Goal: Contribute content: Contribute content

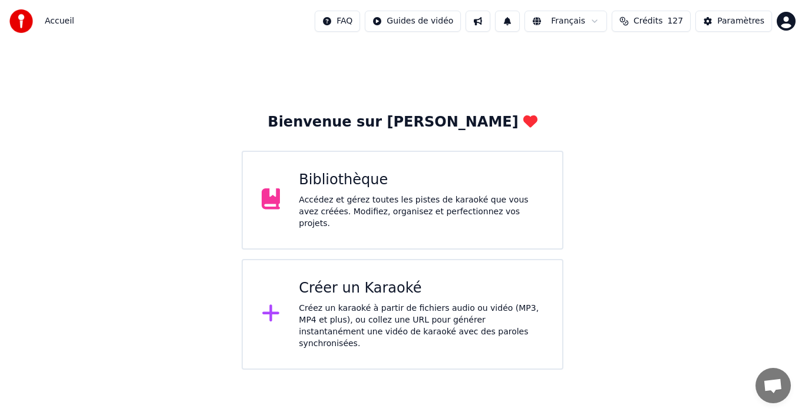
click at [331, 201] on div "Accédez et gérez toutes les pistes de karaoké que vous avez créées. Modifiez, o…" at bounding box center [421, 211] width 245 height 35
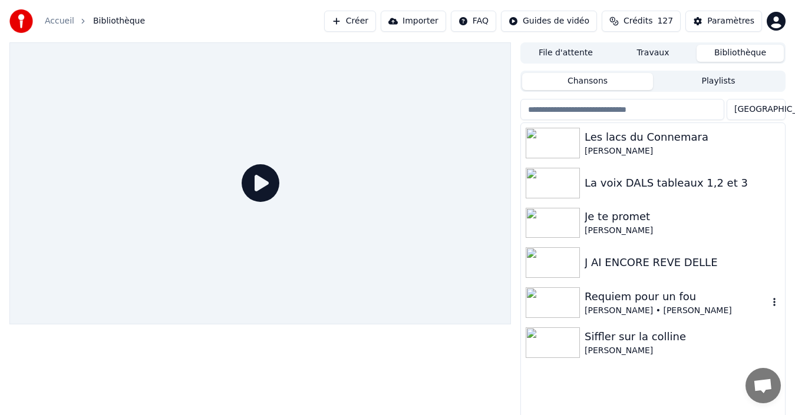
click at [617, 294] on div "Requiem pour un fou" at bounding box center [677, 297] width 184 height 17
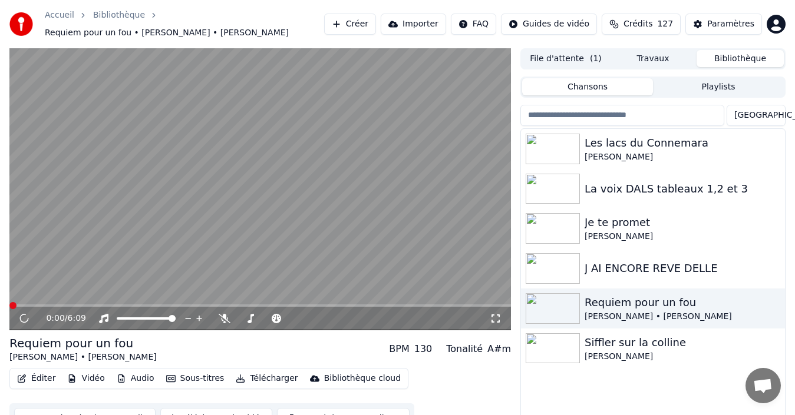
click at [127, 408] on button "Synchronisation manuelle" at bounding box center [84, 418] width 141 height 21
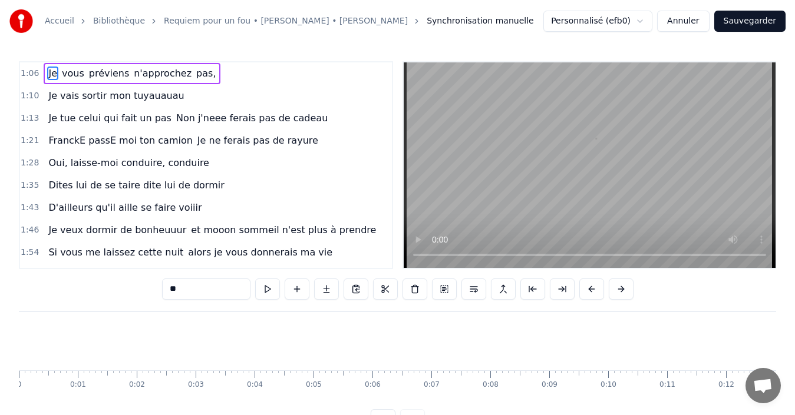
scroll to position [0, 3872]
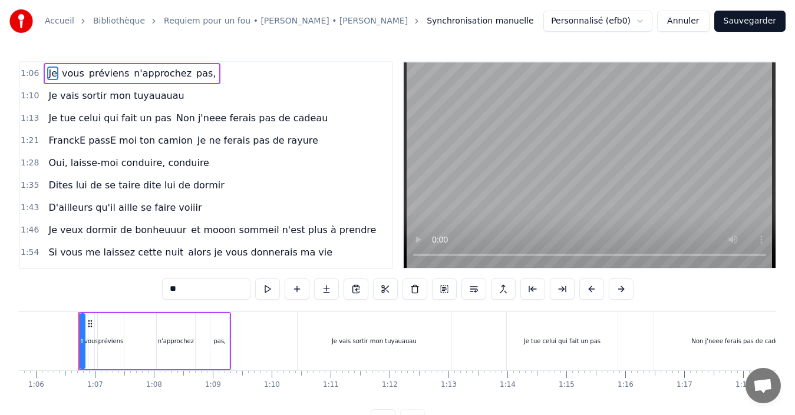
click at [54, 22] on link "Accueil" at bounding box center [59, 21] width 29 height 12
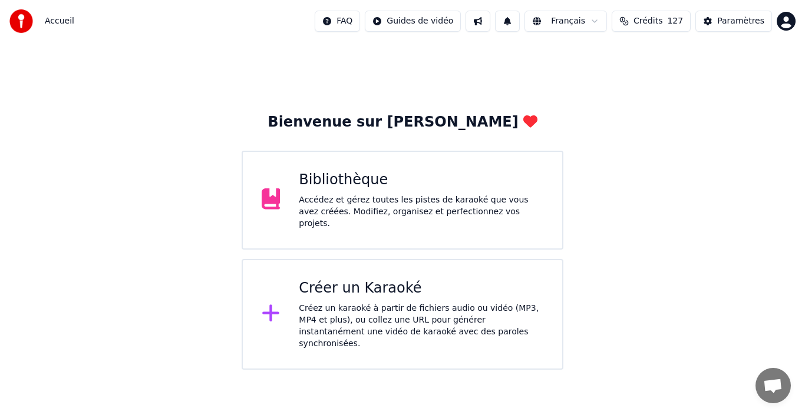
click at [315, 200] on div "Accédez et gérez toutes les pistes de karaoké que vous avez créées. Modifiez, o…" at bounding box center [421, 211] width 245 height 35
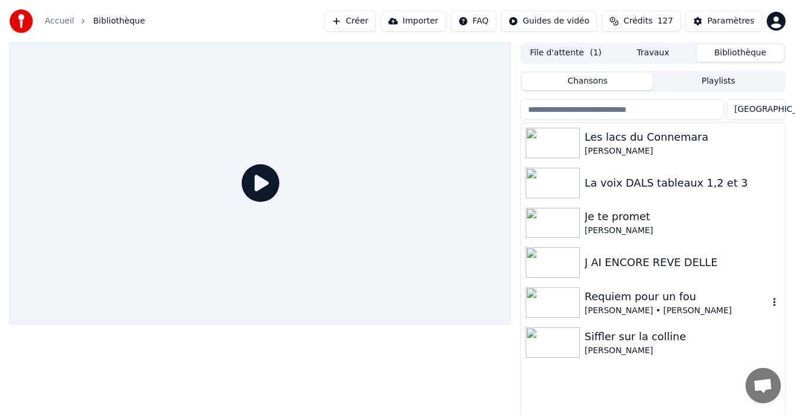
click at [615, 303] on div "Requiem pour un fou" at bounding box center [677, 297] width 184 height 17
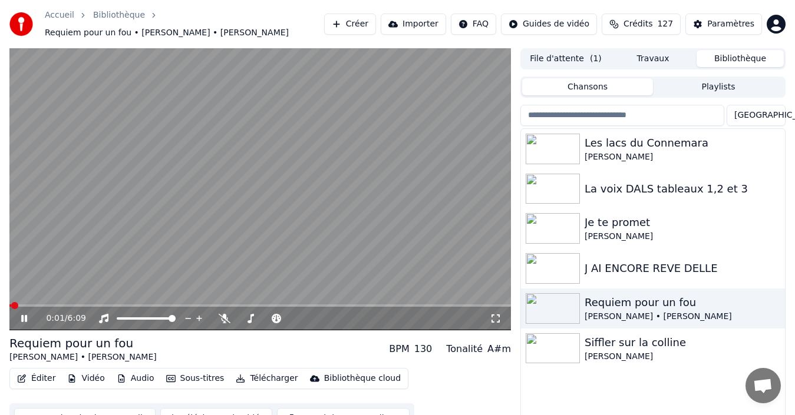
click at [20, 316] on icon at bounding box center [32, 318] width 27 height 9
click at [105, 411] on button "Synchronisation manuelle" at bounding box center [84, 418] width 141 height 21
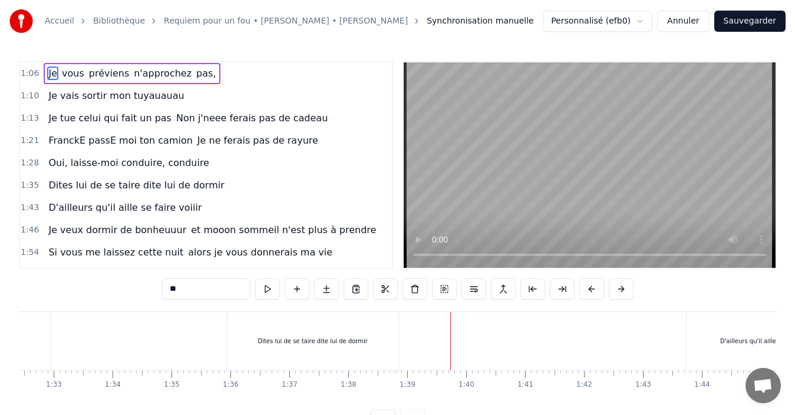
scroll to position [0, 5237]
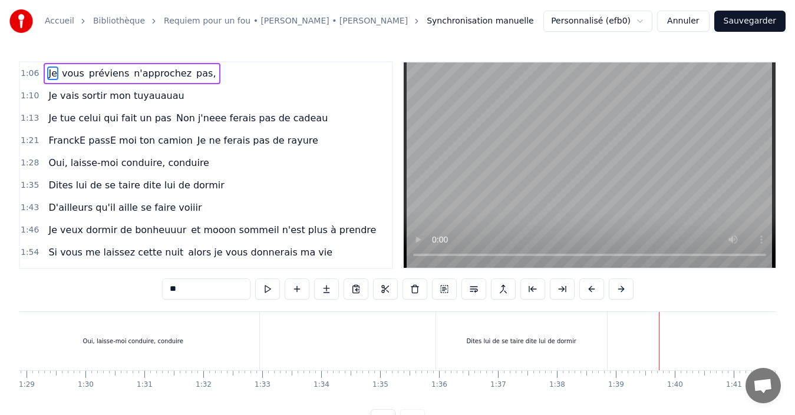
click at [483, 342] on div "Dites lui de se taire dite lui de dormir" at bounding box center [521, 341] width 110 height 9
type input "**********"
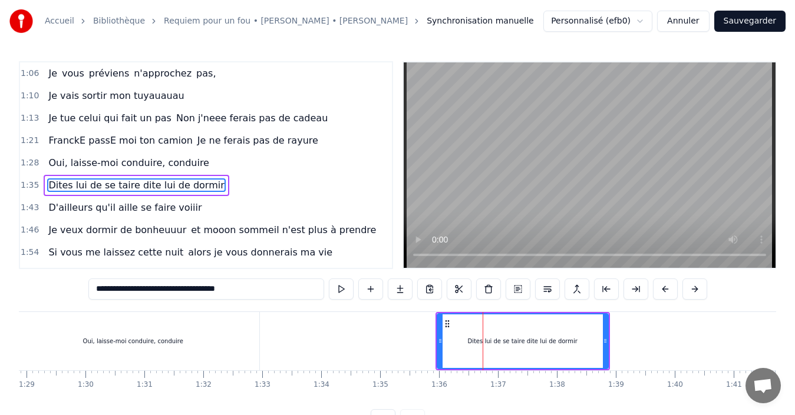
scroll to position [18, 0]
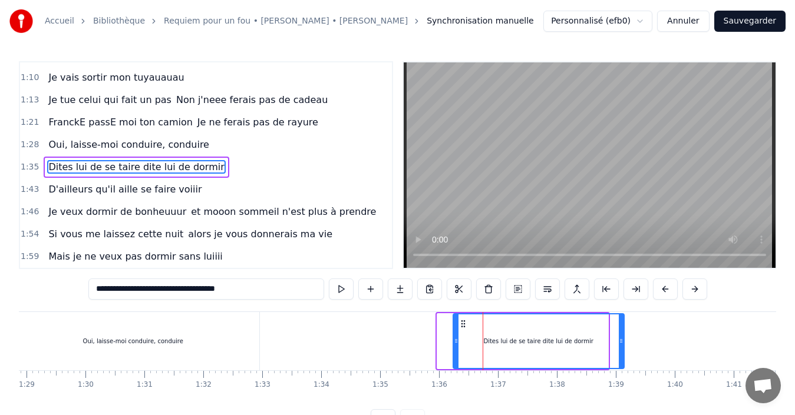
drag, startPoint x: 444, startPoint y: 325, endPoint x: 460, endPoint y: 326, distance: 16.0
click at [460, 326] on icon at bounding box center [462, 323] width 9 height 9
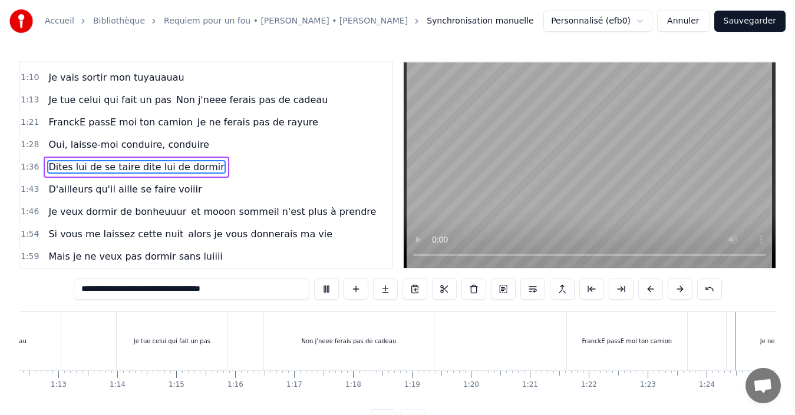
scroll to position [0, 4910]
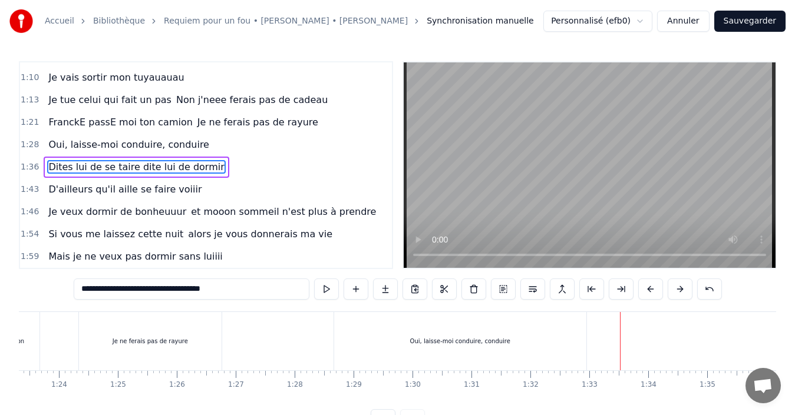
click at [476, 322] on div "Oui, laisse-moi conduire, conduire" at bounding box center [460, 341] width 252 height 58
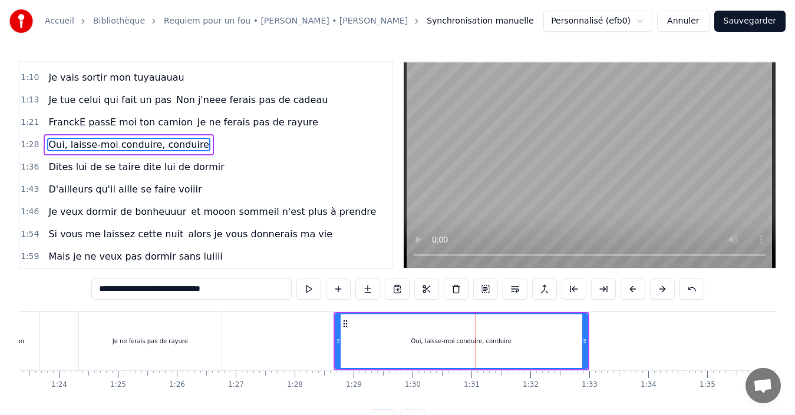
scroll to position [0, 0]
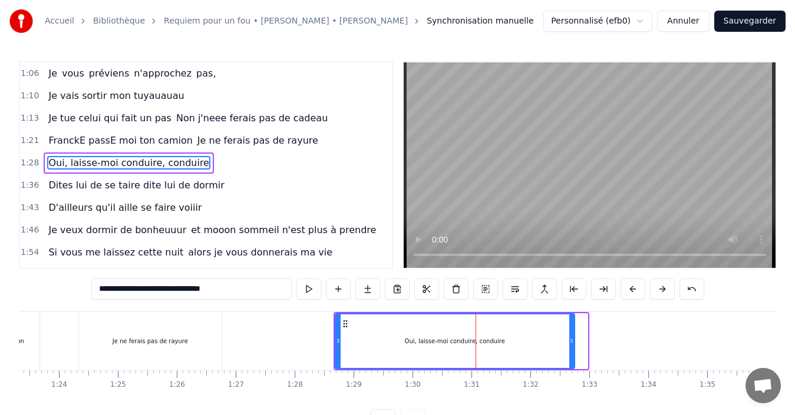
drag, startPoint x: 585, startPoint y: 341, endPoint x: 569, endPoint y: 339, distance: 15.4
click at [569, 339] on icon at bounding box center [571, 340] width 5 height 9
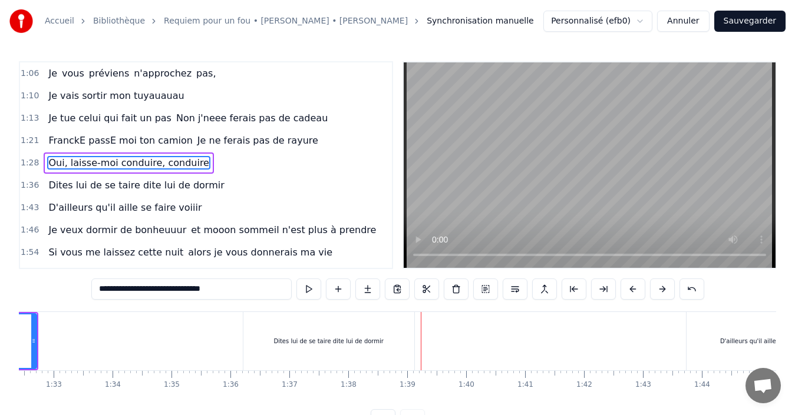
scroll to position [0, 5411]
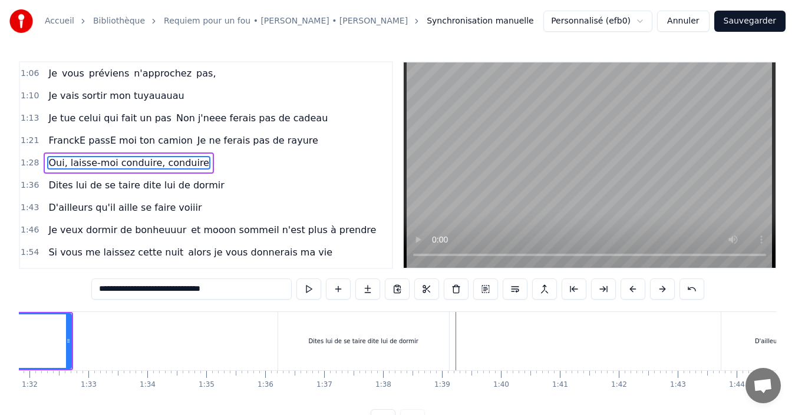
click at [303, 347] on div "Dites lui de se taire dite lui de dormir" at bounding box center [363, 341] width 171 height 58
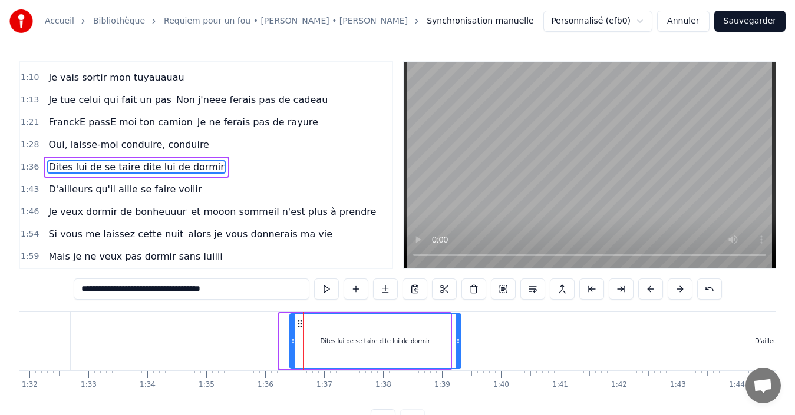
drag, startPoint x: 288, startPoint y: 323, endPoint x: 299, endPoint y: 322, distance: 10.6
click at [299, 322] on icon at bounding box center [299, 323] width 9 height 9
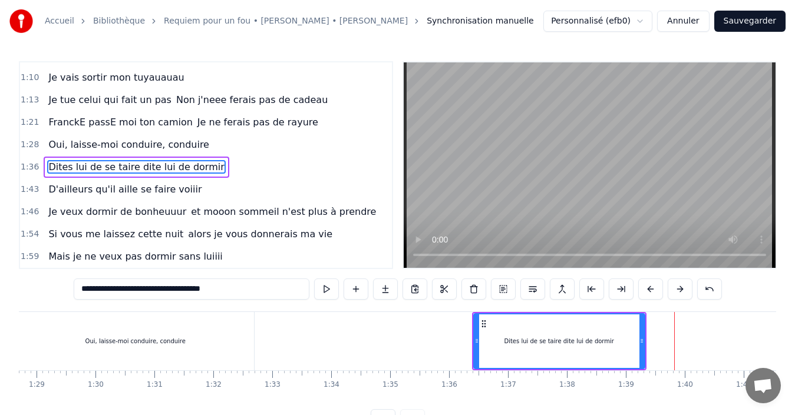
click at [147, 293] on input "**********" at bounding box center [192, 289] width 236 height 21
click at [149, 292] on input "**********" at bounding box center [192, 289] width 236 height 21
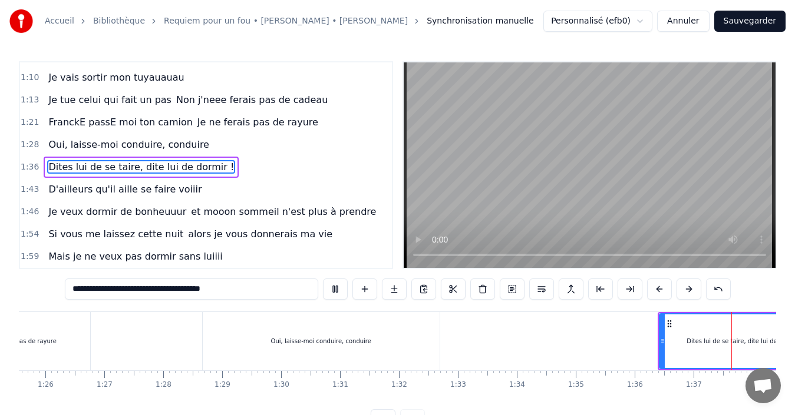
scroll to position [0, 5694]
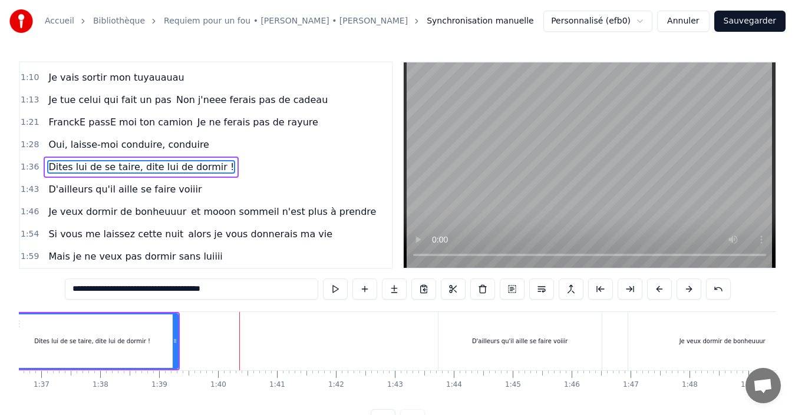
click at [463, 329] on div "D'ailleurs qu'il aille se faire voiiir" at bounding box center [519, 341] width 163 height 58
type input "**********"
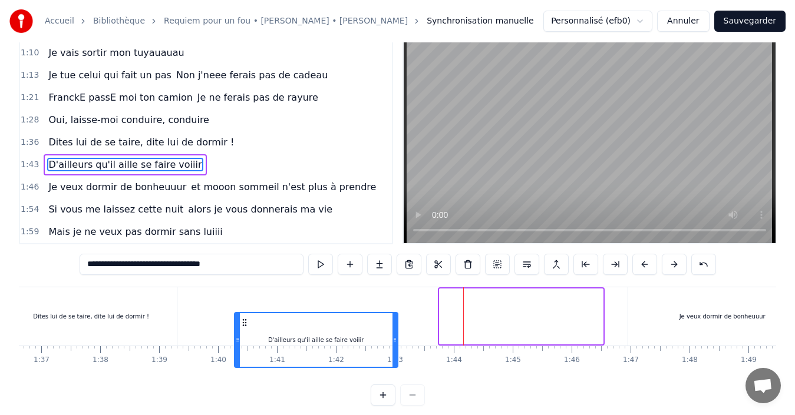
drag, startPoint x: 450, startPoint y: 322, endPoint x: 249, endPoint y: 322, distance: 201.0
click at [246, 338] on div "D'ailleurs qu'il aille se faire voiiir" at bounding box center [316, 341] width 162 height 54
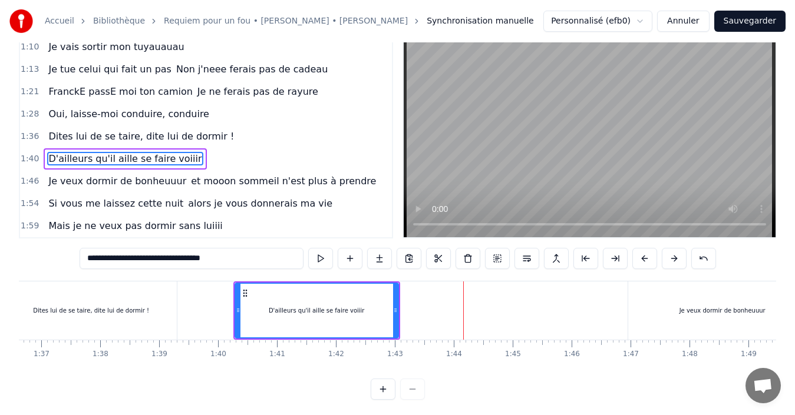
click at [250, 306] on div "D'ailleurs qu'il aille se faire voiiir" at bounding box center [317, 311] width 162 height 54
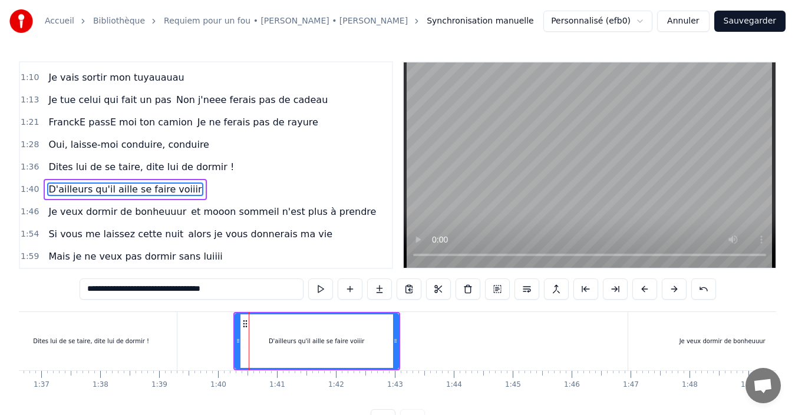
scroll to position [0, 5339]
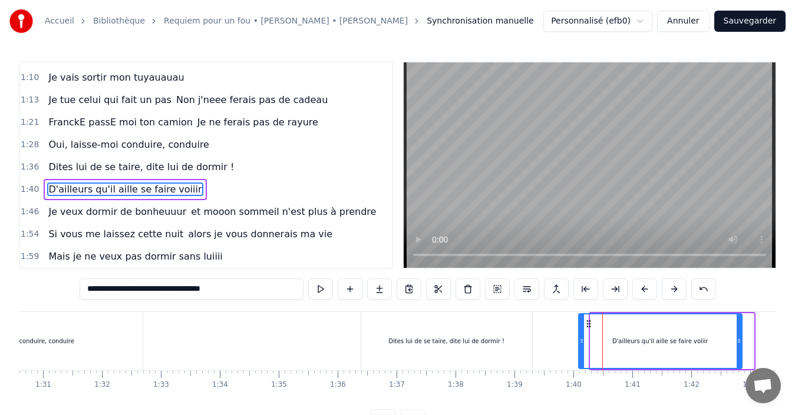
drag, startPoint x: 600, startPoint y: 322, endPoint x: 588, endPoint y: 319, distance: 12.1
click at [588, 319] on icon at bounding box center [588, 323] width 9 height 9
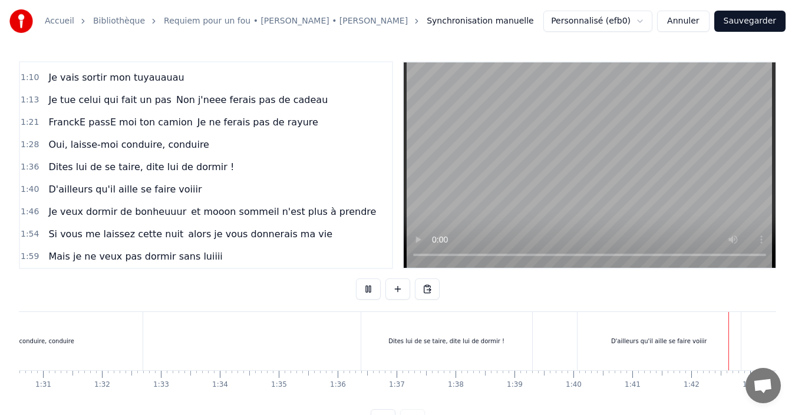
scroll to position [0, 5986]
click at [361, 336] on div "Je veux dormir de bonheuuur" at bounding box center [430, 341] width 189 height 58
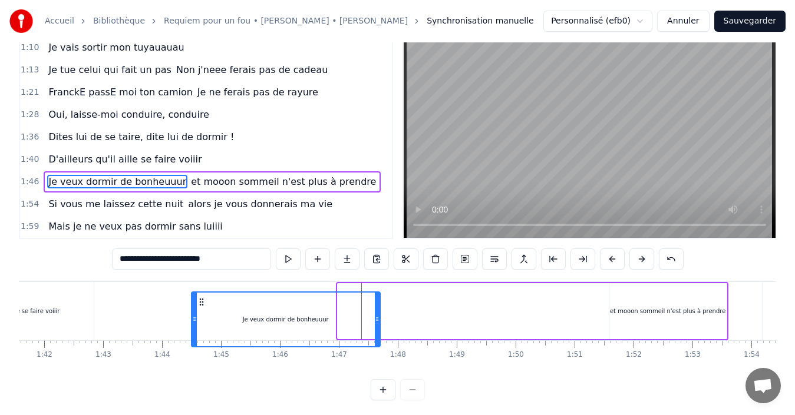
scroll to position [44, 0]
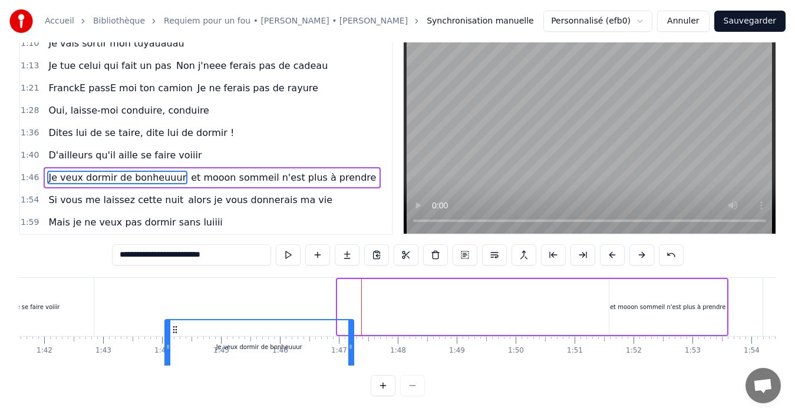
drag, startPoint x: 348, startPoint y: 319, endPoint x: 181, endPoint y: 274, distance: 173.4
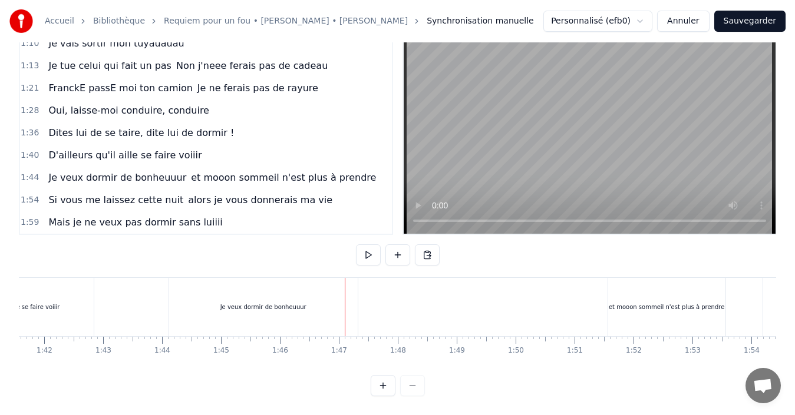
click at [315, 305] on div "Je veux dormir de bonheuuur" at bounding box center [263, 307] width 189 height 58
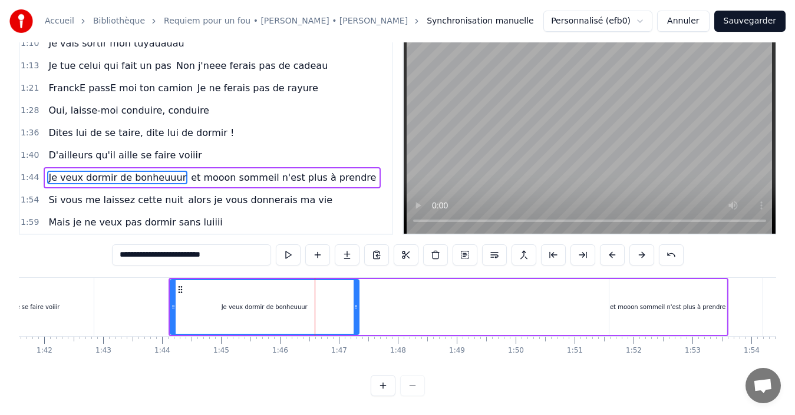
scroll to position [4, 0]
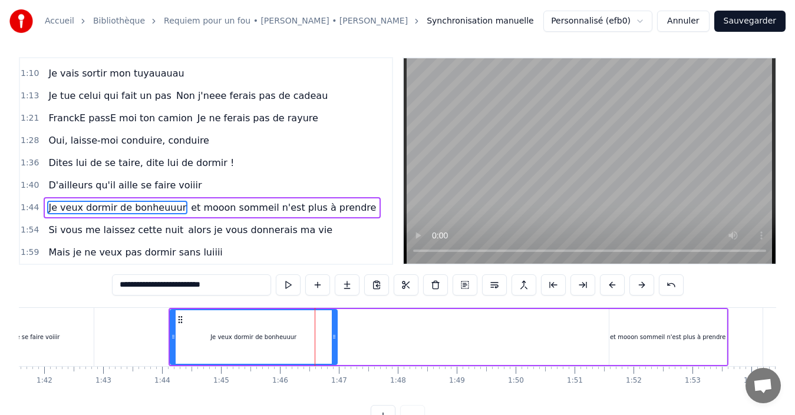
drag, startPoint x: 355, startPoint y: 338, endPoint x: 332, endPoint y: 341, distance: 23.2
click at [332, 341] on icon at bounding box center [334, 336] width 5 height 9
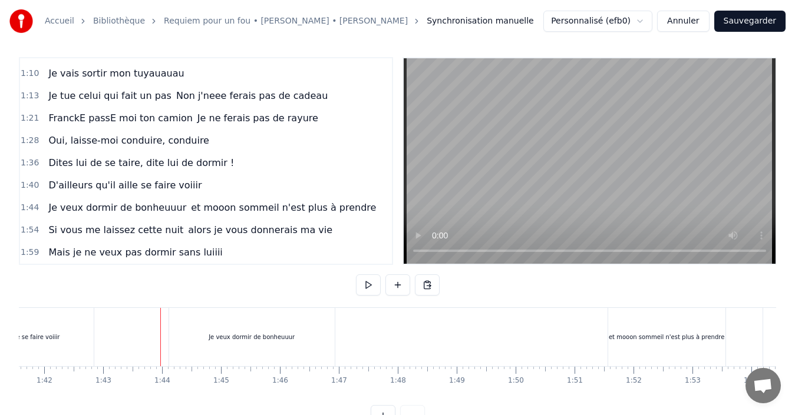
click at [616, 336] on div "et mooon sommeil n'est plus à prendre" at bounding box center [667, 337] width 116 height 9
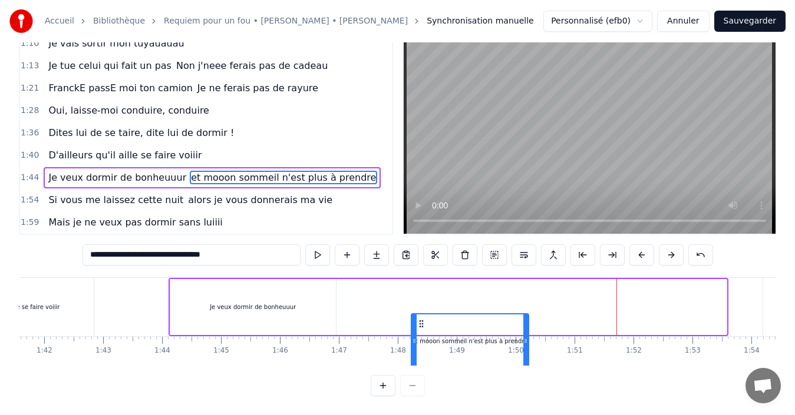
scroll to position [38, 0]
drag, startPoint x: 619, startPoint y: 318, endPoint x: 415, endPoint y: 306, distance: 203.7
click at [415, 306] on div "Je veux dormir de bonheuuur et mooon sommeil n'est plus à prendre" at bounding box center [449, 307] width 560 height 58
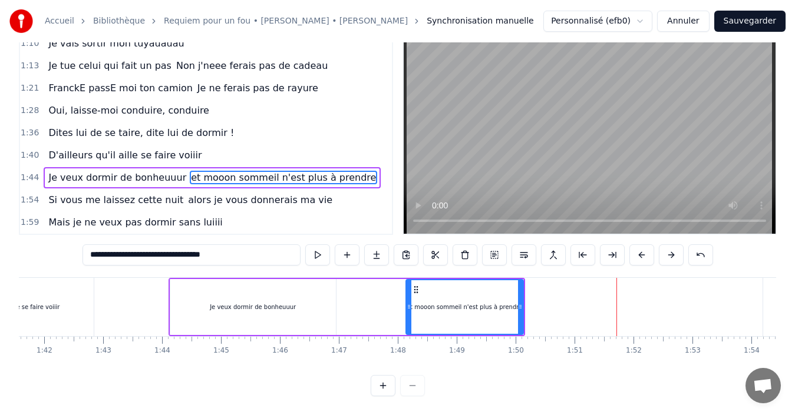
click at [372, 297] on div "Je veux dormir de bonheuuur et mooon sommeil n'est plus à prendre" at bounding box center [347, 307] width 357 height 58
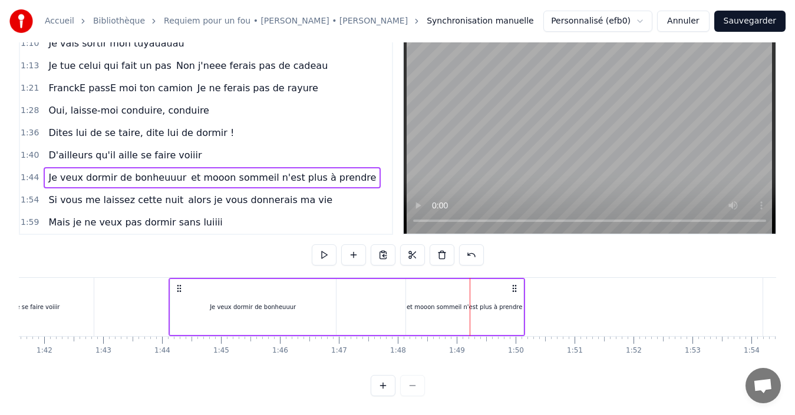
click at [430, 285] on div "et mooon sommeil n'est plus à prendre" at bounding box center [464, 307] width 117 height 56
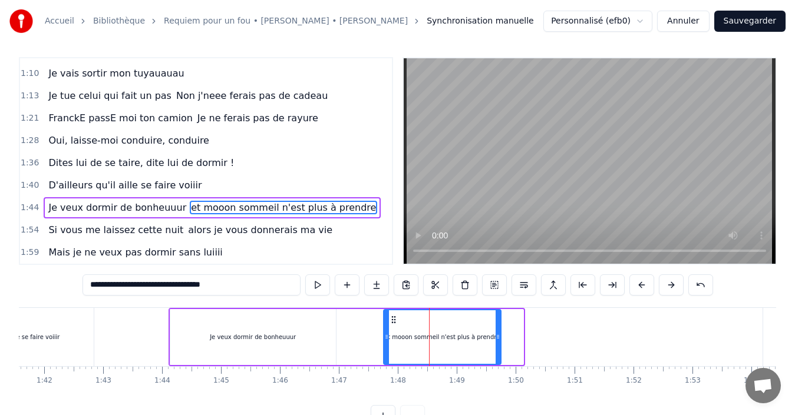
drag, startPoint x: 414, startPoint y: 319, endPoint x: 391, endPoint y: 320, distance: 22.4
click at [391, 320] on icon at bounding box center [393, 319] width 9 height 9
click at [321, 321] on div "Je veux dormir de bonheuuur" at bounding box center [253, 337] width 166 height 56
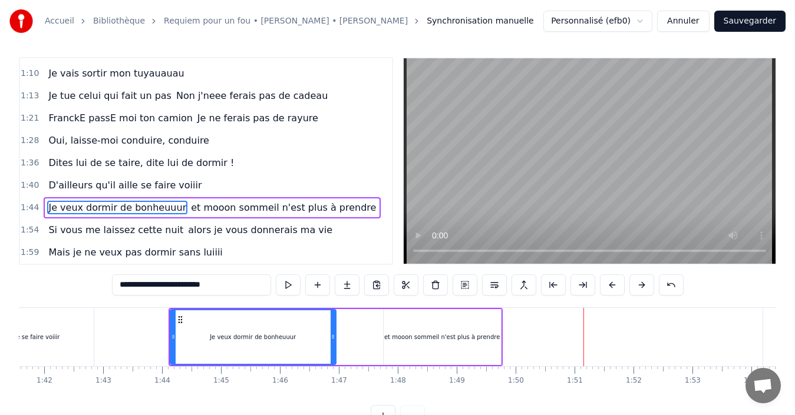
click at [489, 339] on div "et mooon sommeil n'est plus à prendre" at bounding box center [442, 337] width 116 height 9
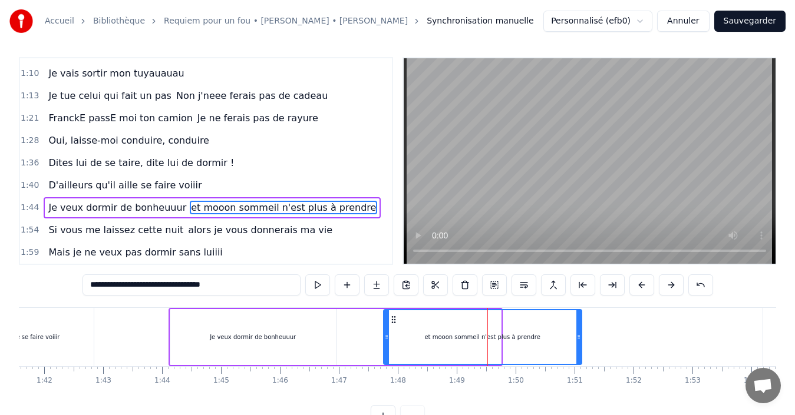
drag, startPoint x: 499, startPoint y: 335, endPoint x: 580, endPoint y: 322, distance: 81.9
click at [580, 322] on div at bounding box center [578, 338] width 5 height 54
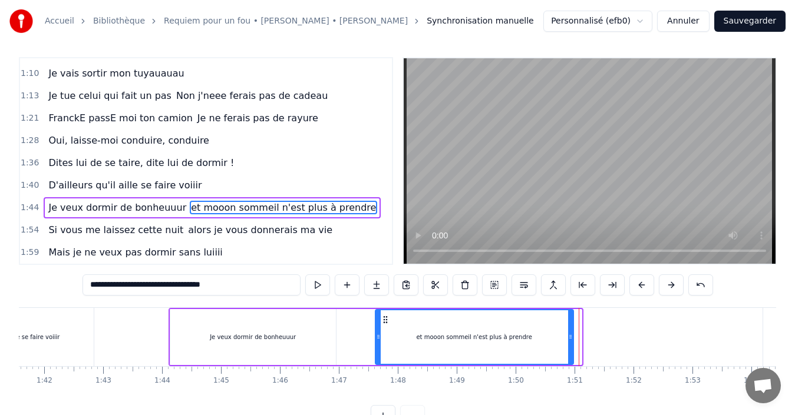
drag, startPoint x: 394, startPoint y: 321, endPoint x: 385, endPoint y: 323, distance: 9.7
click at [385, 323] on icon at bounding box center [385, 319] width 9 height 9
click at [259, 319] on div "Je veux dormir de bonheuuur" at bounding box center [253, 337] width 166 height 56
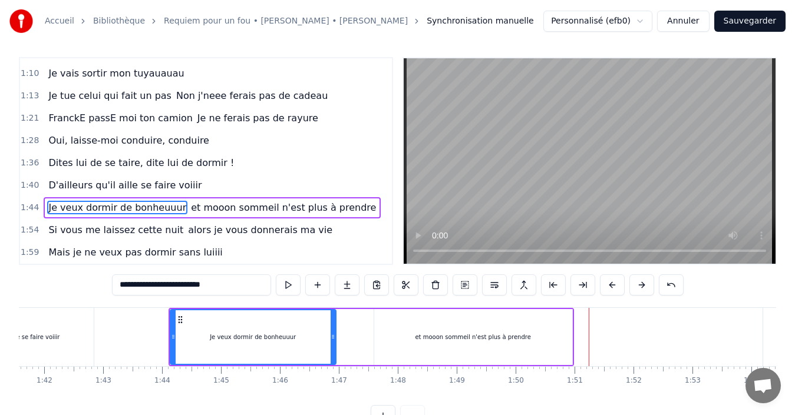
click at [383, 311] on div "et mooon sommeil n'est plus à prendre" at bounding box center [473, 337] width 198 height 56
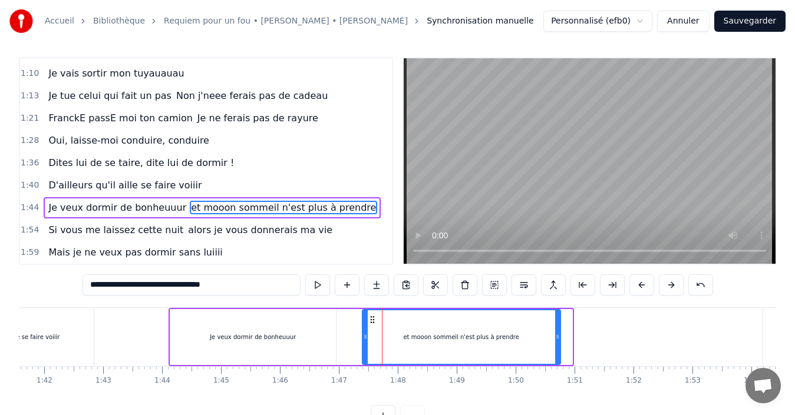
drag, startPoint x: 384, startPoint y: 319, endPoint x: 372, endPoint y: 316, distance: 12.1
click at [372, 316] on icon at bounding box center [372, 319] width 9 height 9
click at [278, 321] on div "Je veux dormir de bonheuuur" at bounding box center [253, 337] width 166 height 56
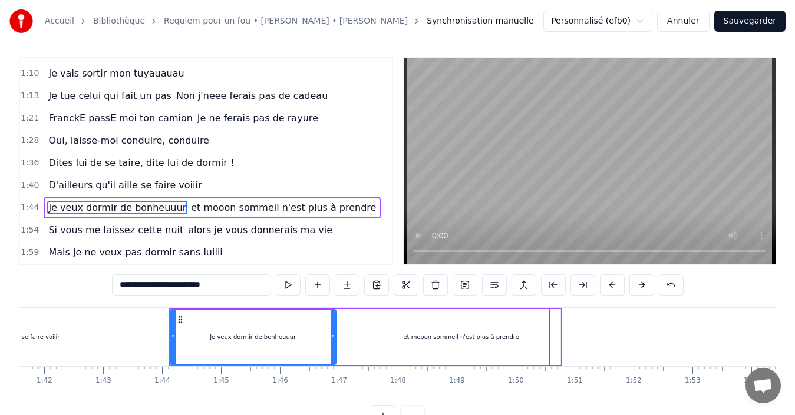
click at [415, 314] on div "et mooon sommeil n'est plus à prendre" at bounding box center [461, 337] width 198 height 56
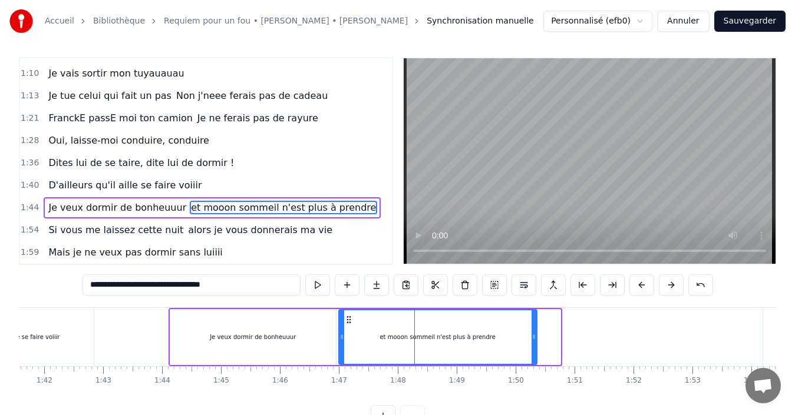
drag, startPoint x: 373, startPoint y: 321, endPoint x: 349, endPoint y: 326, distance: 24.7
click at [349, 326] on div "et mooon sommeil n'est plus à prendre" at bounding box center [437, 338] width 197 height 54
click at [199, 329] on div "Je veux dormir de bonheuuur" at bounding box center [253, 337] width 166 height 56
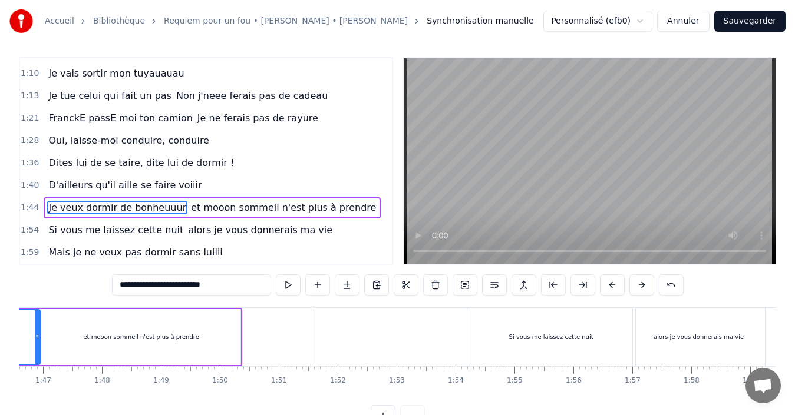
scroll to position [0, 6403]
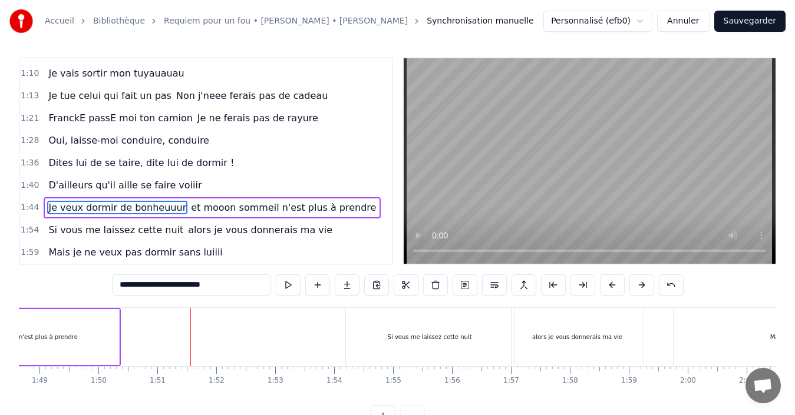
click at [397, 349] on div "Si vous me laissez cette nuit" at bounding box center [430, 337] width 168 height 58
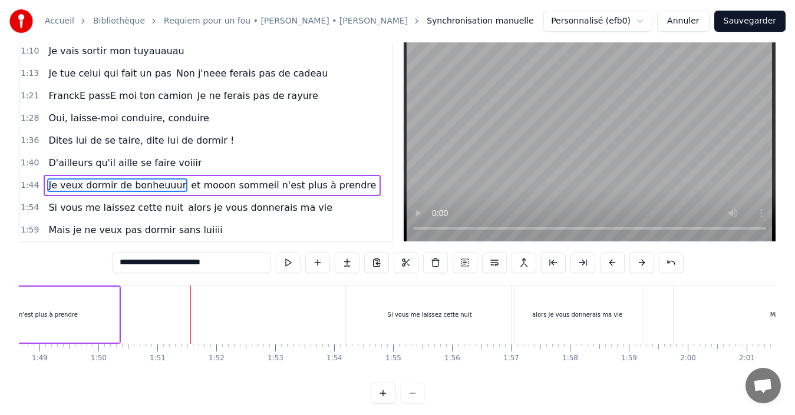
type input "**********"
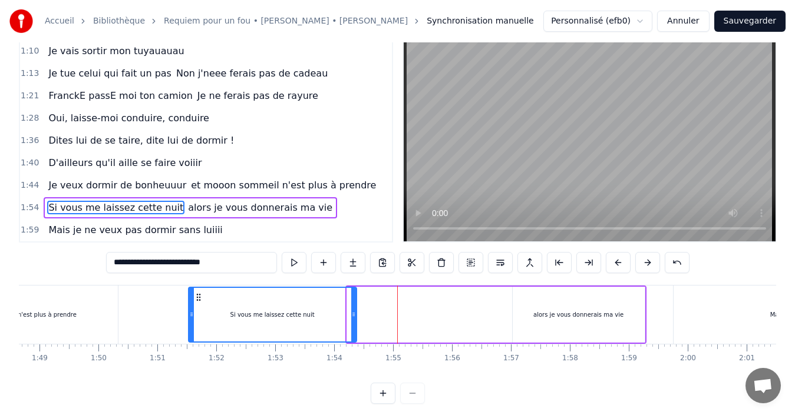
drag, startPoint x: 357, startPoint y: 294, endPoint x: 199, endPoint y: 309, distance: 159.2
click at [199, 309] on div "Si vous me laissez cette nuit" at bounding box center [272, 315] width 167 height 54
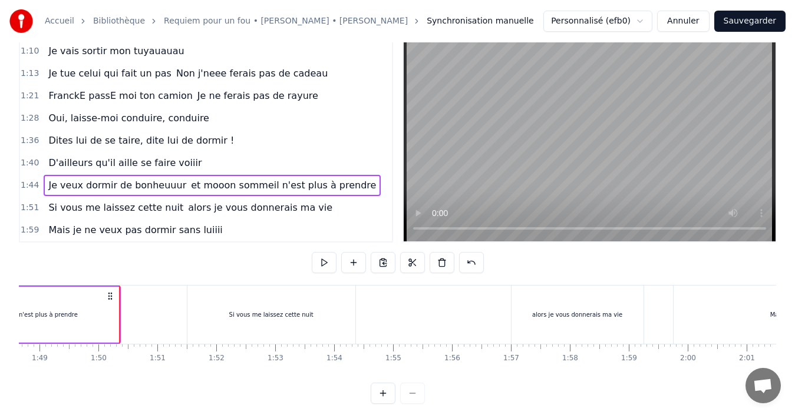
click at [100, 308] on div "et mooon sommeil n'est plus à prendre" at bounding box center [20, 315] width 198 height 56
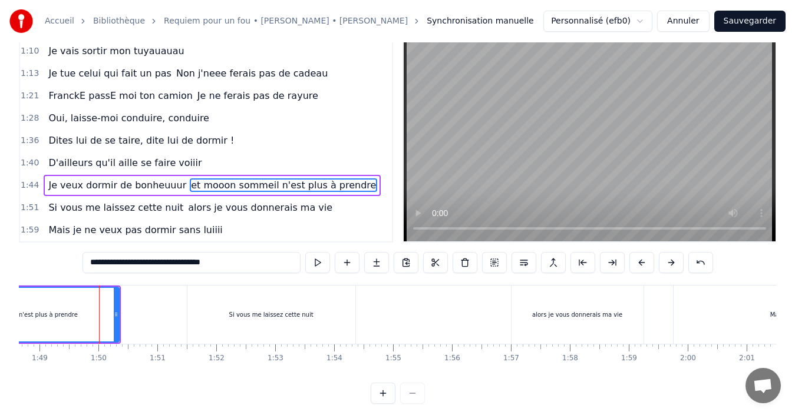
scroll to position [4, 0]
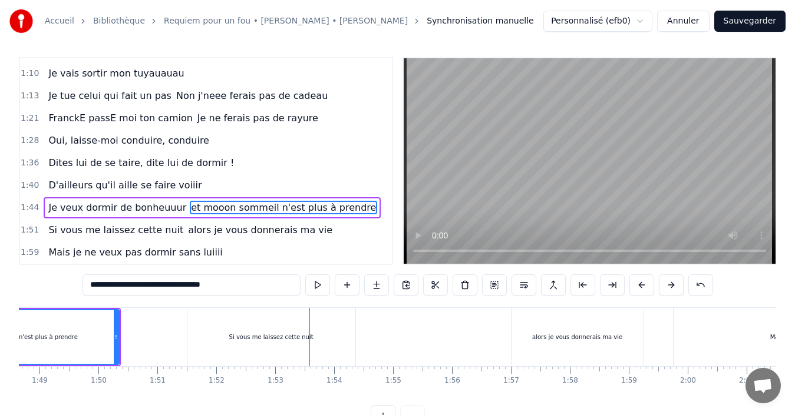
click at [291, 346] on div "Si vous me laissez cette nuit" at bounding box center [271, 337] width 168 height 58
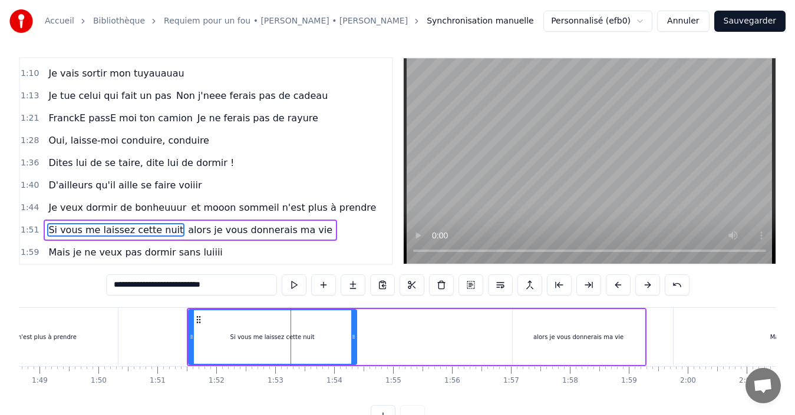
scroll to position [27, 0]
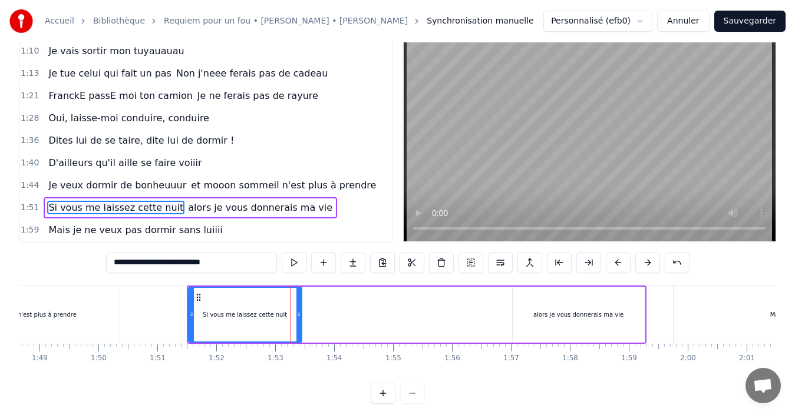
drag, startPoint x: 354, startPoint y: 315, endPoint x: 299, endPoint y: 325, distance: 55.8
click at [299, 325] on div at bounding box center [298, 315] width 5 height 54
click at [80, 310] on div "et mooon sommeil n'est plus à prendre" at bounding box center [19, 315] width 198 height 58
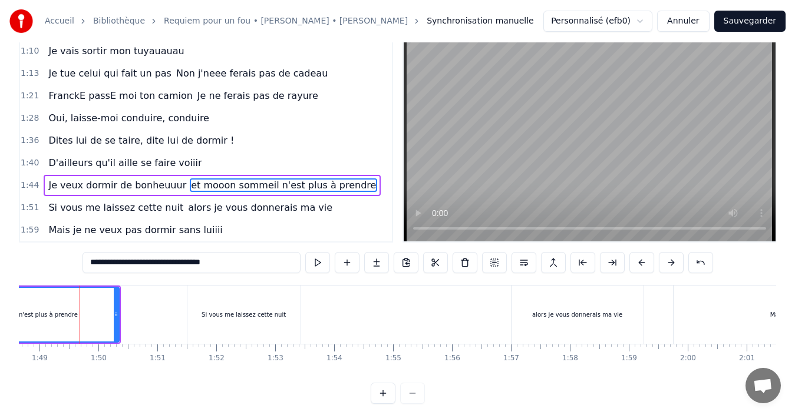
scroll to position [4, 0]
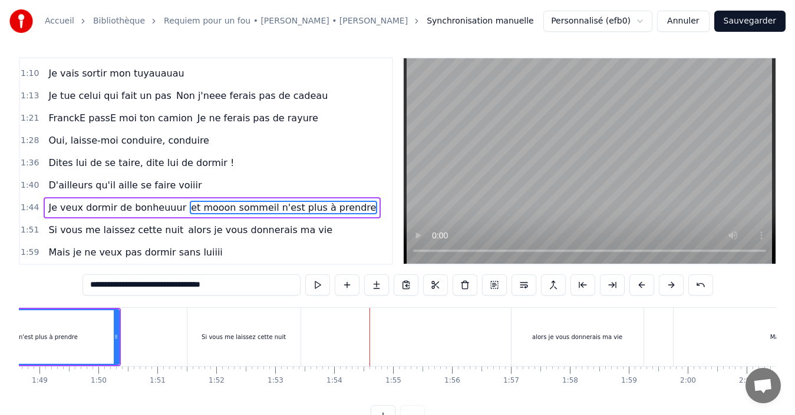
drag, startPoint x: 527, startPoint y: 326, endPoint x: 516, endPoint y: 319, distance: 13.2
click at [527, 326] on div "alors je vous donnerais ma vie" at bounding box center [578, 337] width 132 height 58
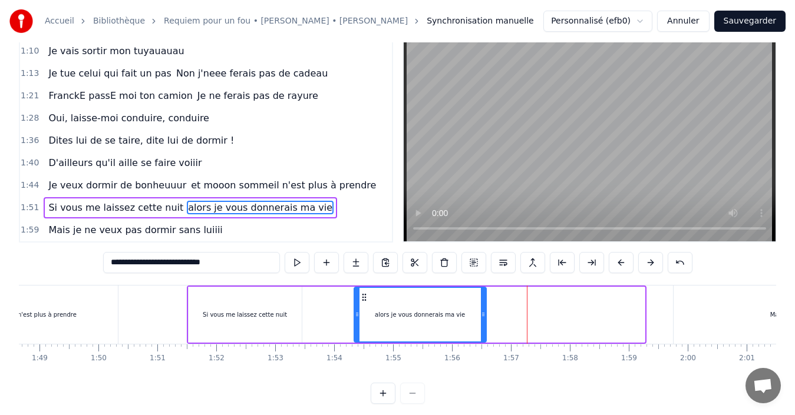
drag, startPoint x: 522, startPoint y: 298, endPoint x: 364, endPoint y: 319, distance: 159.9
click at [364, 319] on div "alors je vous donnerais ma vie" at bounding box center [420, 315] width 131 height 54
click at [242, 300] on div "Si vous me laissez cette nuit" at bounding box center [245, 315] width 113 height 56
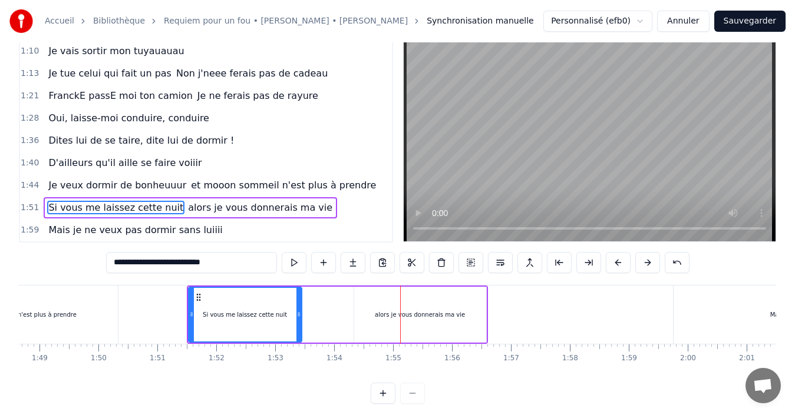
click at [364, 308] on div "alors je vous donnerais ma vie" at bounding box center [420, 315] width 132 height 56
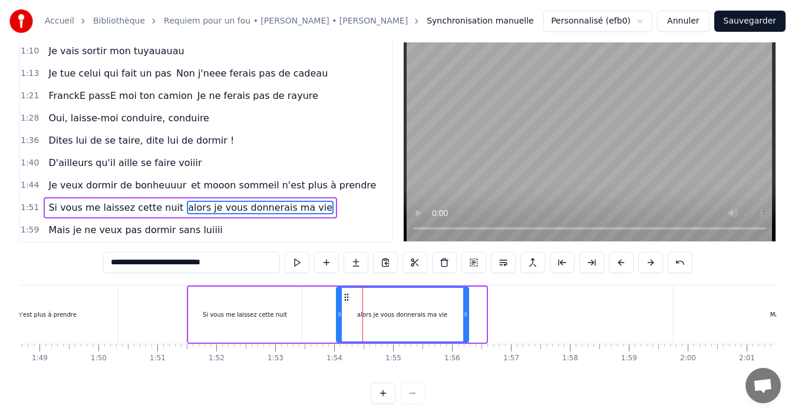
drag, startPoint x: 365, startPoint y: 298, endPoint x: 347, endPoint y: 296, distance: 18.9
click at [347, 296] on icon at bounding box center [346, 297] width 9 height 9
click at [260, 297] on div "Si vous me laissez cette nuit" at bounding box center [245, 315] width 113 height 56
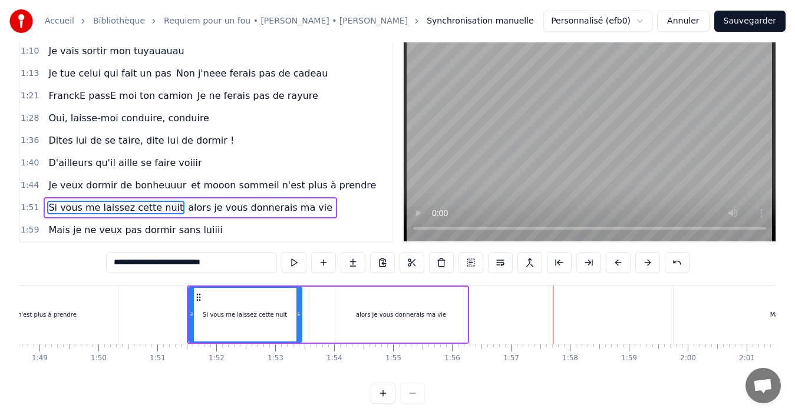
click at [457, 317] on div "alors je vous donnerais ma vie" at bounding box center [401, 315] width 132 height 56
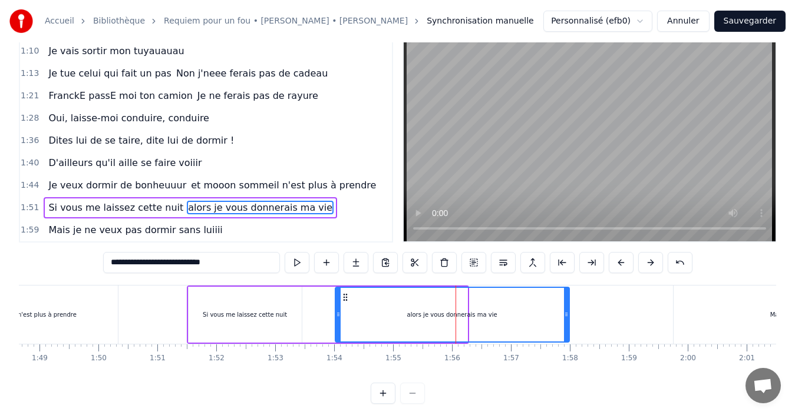
drag, startPoint x: 466, startPoint y: 313, endPoint x: 537, endPoint y: 301, distance: 72.4
click at [567, 305] on div at bounding box center [566, 315] width 5 height 54
click at [260, 296] on div "Si vous me laissez cette nuit" at bounding box center [245, 315] width 113 height 56
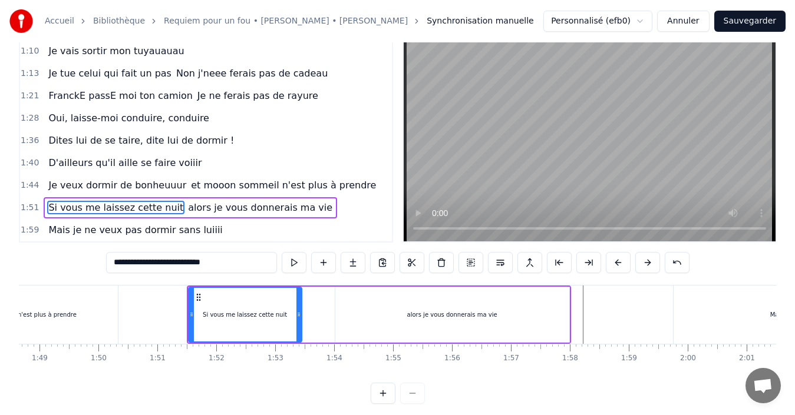
click at [550, 312] on div "alors je vous donnerais ma vie" at bounding box center [452, 315] width 234 height 56
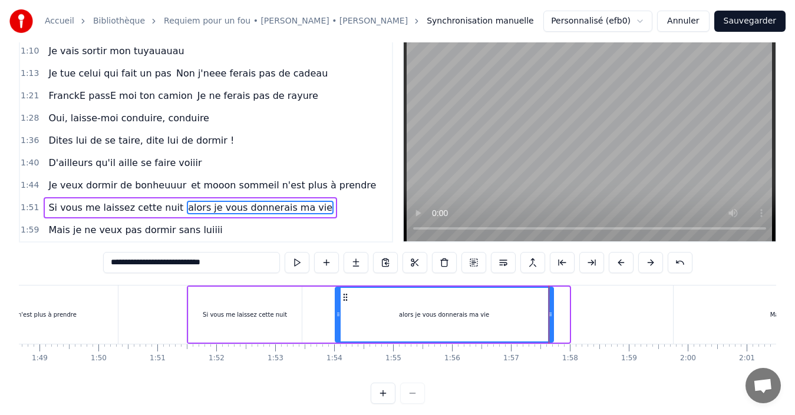
drag, startPoint x: 562, startPoint y: 311, endPoint x: 550, endPoint y: 314, distance: 12.1
click at [550, 314] on icon at bounding box center [550, 314] width 5 height 9
click at [206, 303] on div "Si vous me laissez cette nuit" at bounding box center [245, 315] width 113 height 56
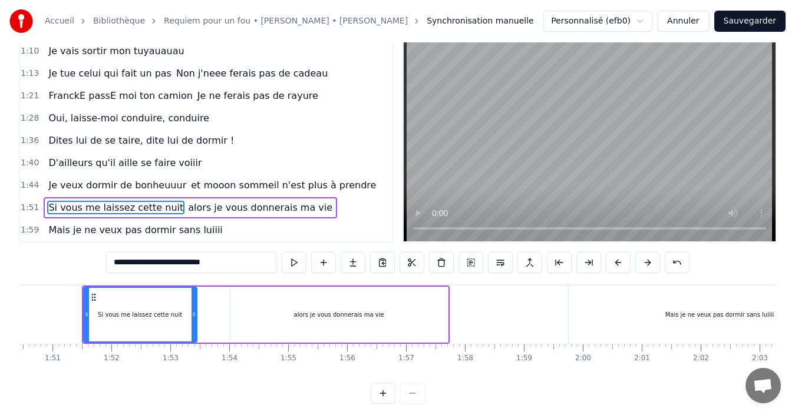
scroll to position [0, 6560]
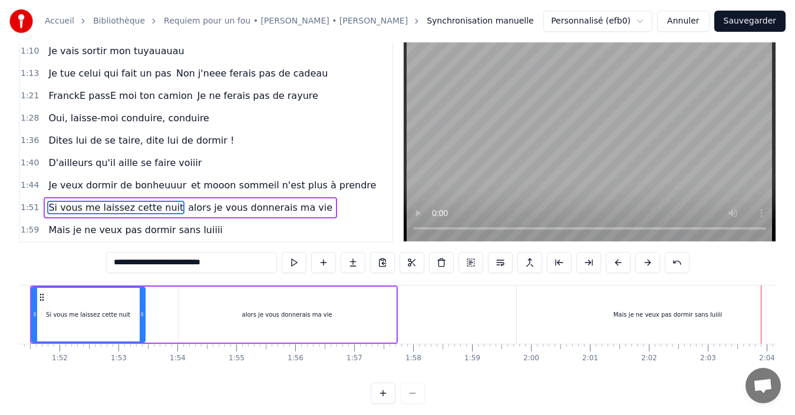
click at [583, 318] on div "Mais je ne veux pas dormir sans luiiii" at bounding box center [668, 315] width 302 height 58
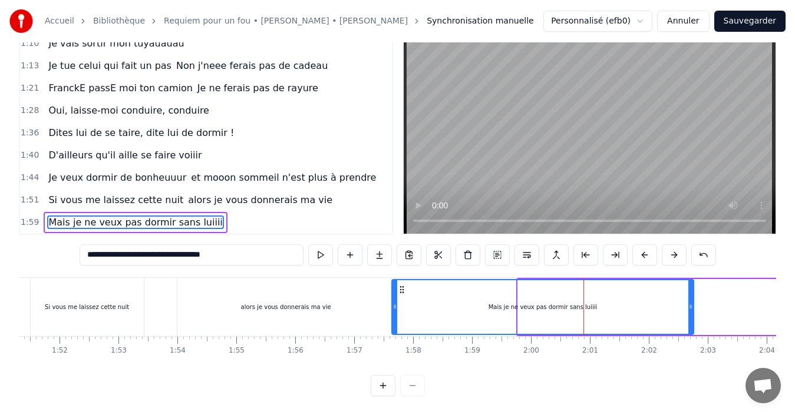
drag, startPoint x: 530, startPoint y: 279, endPoint x: 404, endPoint y: 292, distance: 126.8
click at [404, 292] on div "Mais je ne veux pas dormir sans luiiii" at bounding box center [542, 308] width 301 height 54
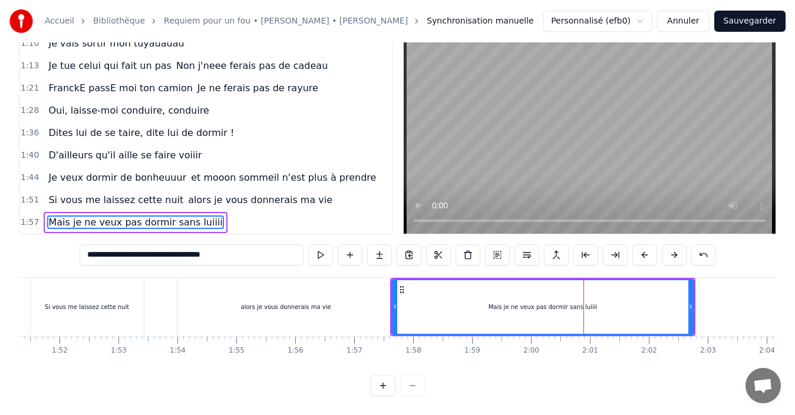
click at [334, 285] on div "alors je vous donnerais ma vie" at bounding box center [285, 307] width 217 height 58
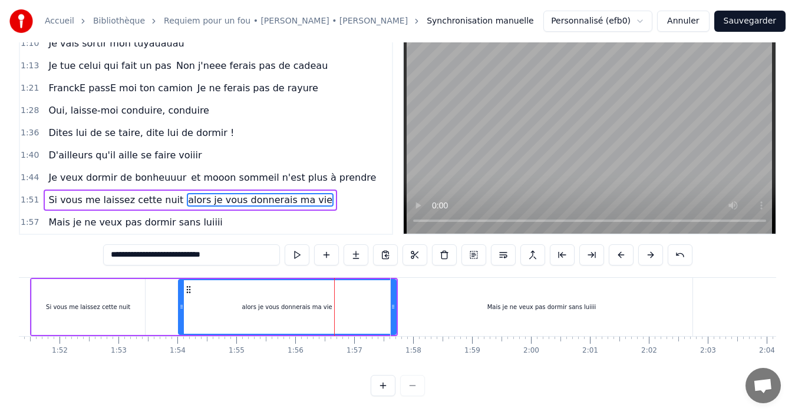
scroll to position [27, 0]
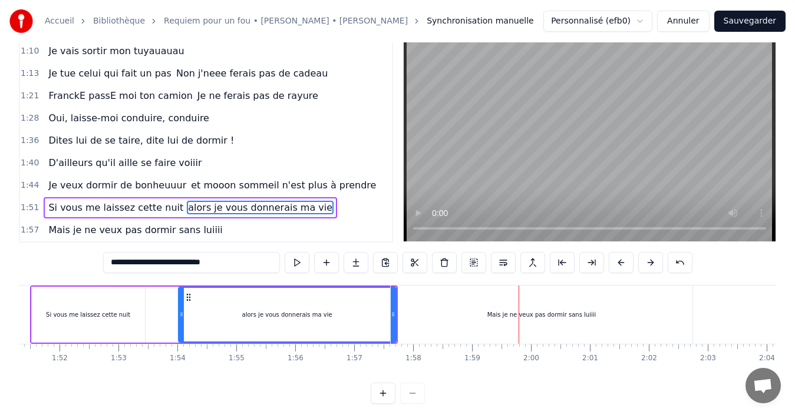
click at [418, 301] on div "Mais je ne veux pas dormir sans luiiii" at bounding box center [542, 315] width 302 height 58
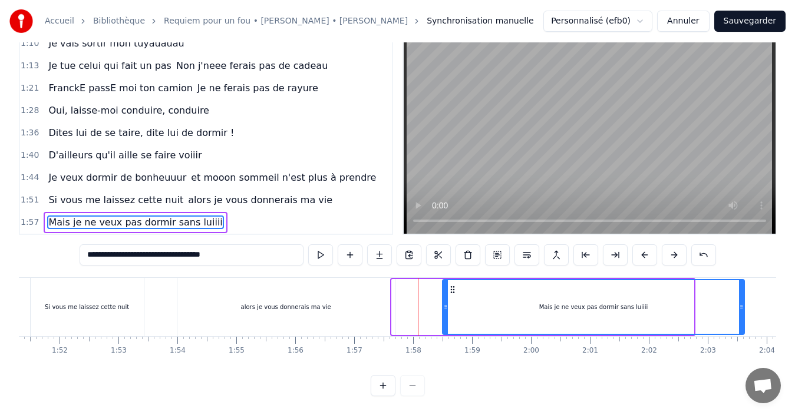
drag, startPoint x: 400, startPoint y: 280, endPoint x: 451, endPoint y: 294, distance: 53.2
click at [451, 294] on div "Mais je ne veux pas dormir sans luiiii" at bounding box center [593, 308] width 301 height 54
click at [322, 278] on div "alors je vous donnerais ma vie" at bounding box center [285, 307] width 217 height 58
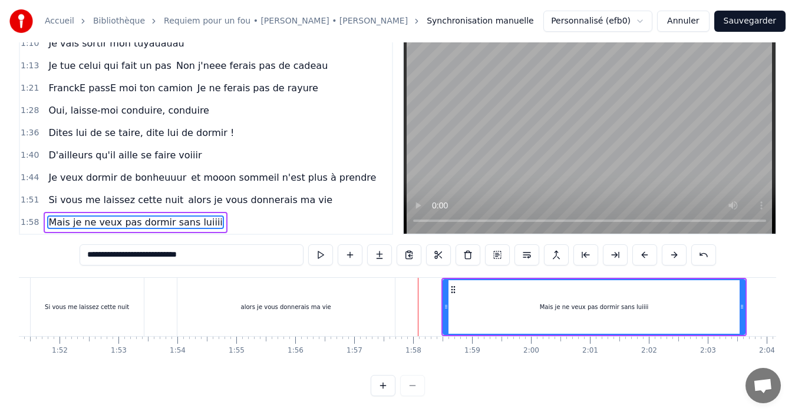
scroll to position [27, 0]
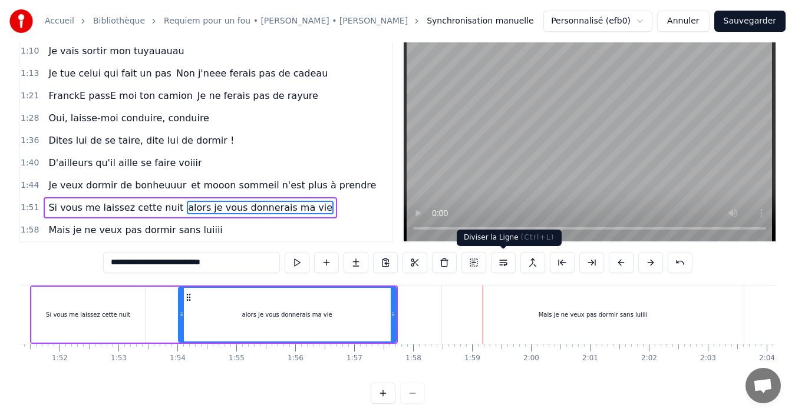
click at [529, 309] on div "Mais je ne veux pas dormir sans luiiii" at bounding box center [593, 315] width 302 height 58
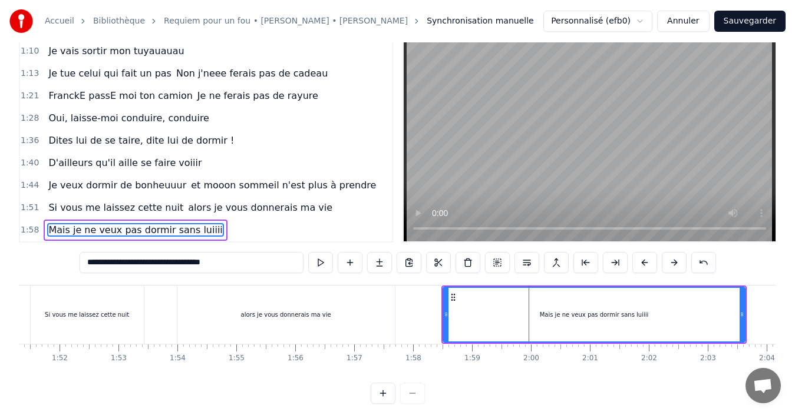
scroll to position [44, 0]
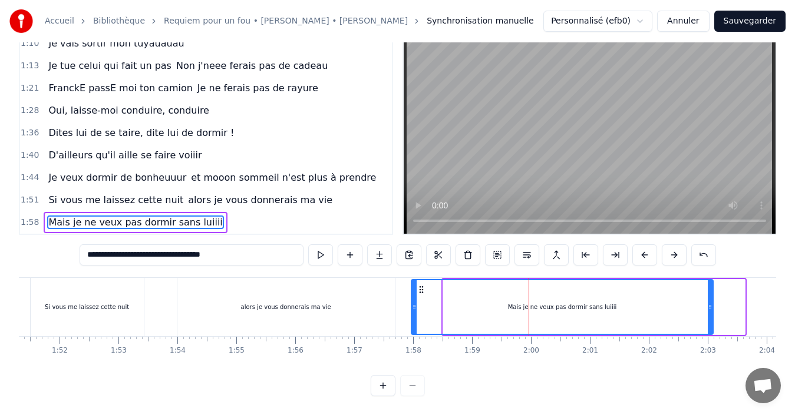
drag, startPoint x: 451, startPoint y: 279, endPoint x: 420, endPoint y: 283, distance: 32.0
click at [420, 285] on icon at bounding box center [421, 289] width 9 height 9
click at [329, 286] on div "alors je vous donnerais ma vie" at bounding box center [285, 307] width 217 height 58
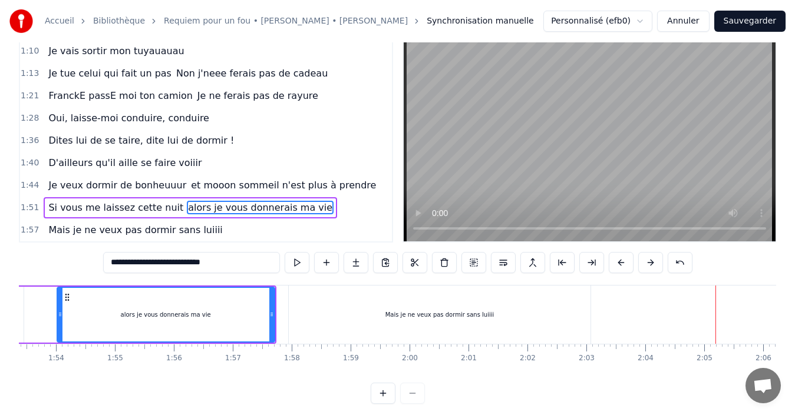
scroll to position [0, 6647]
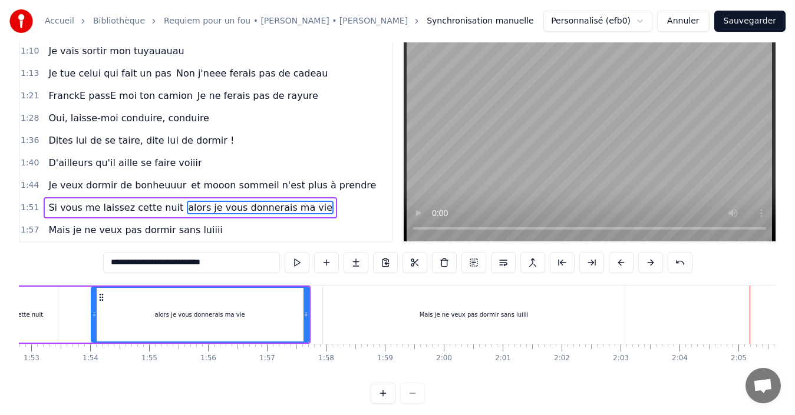
click at [569, 291] on div "Mais je ne veux pas dormir sans luiiii" at bounding box center [474, 315] width 302 height 58
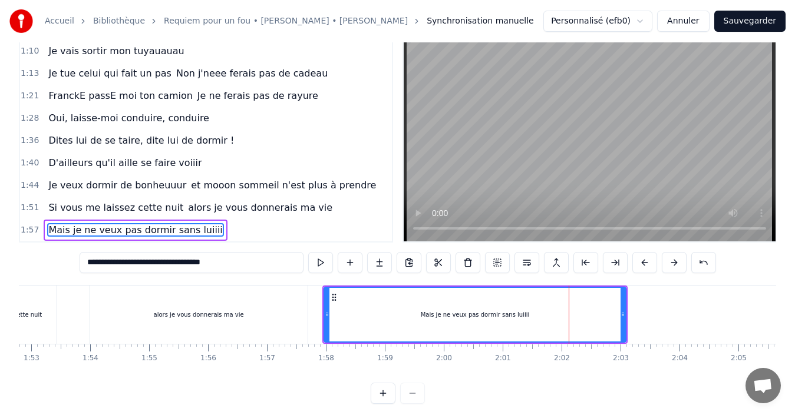
scroll to position [44, 0]
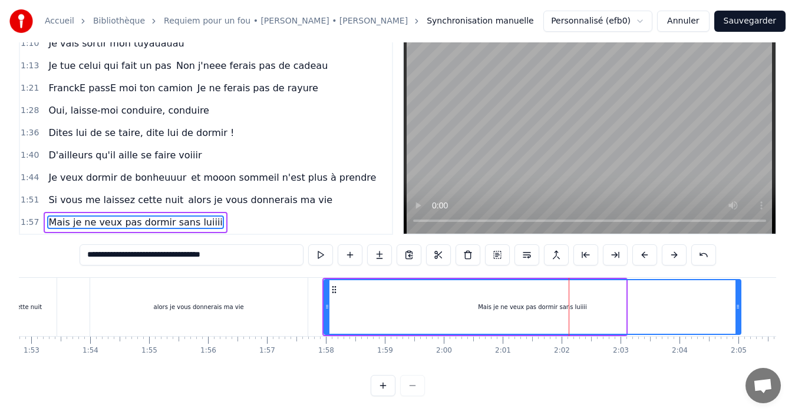
drag, startPoint x: 623, startPoint y: 297, endPoint x: 717, endPoint y: 273, distance: 96.2
click at [737, 281] on div at bounding box center [737, 308] width 5 height 54
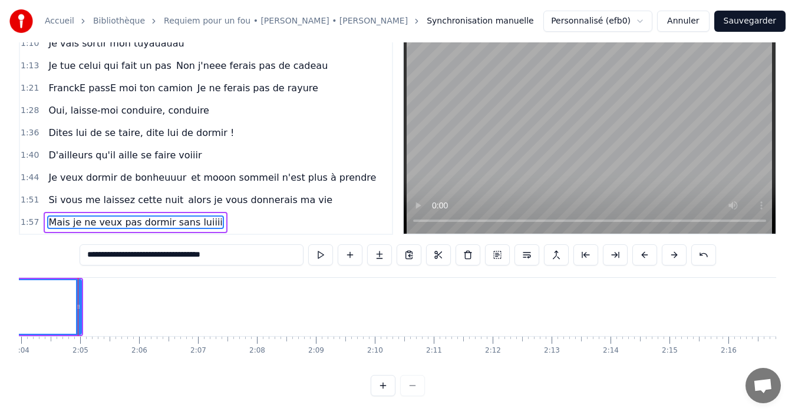
scroll to position [0, 4298]
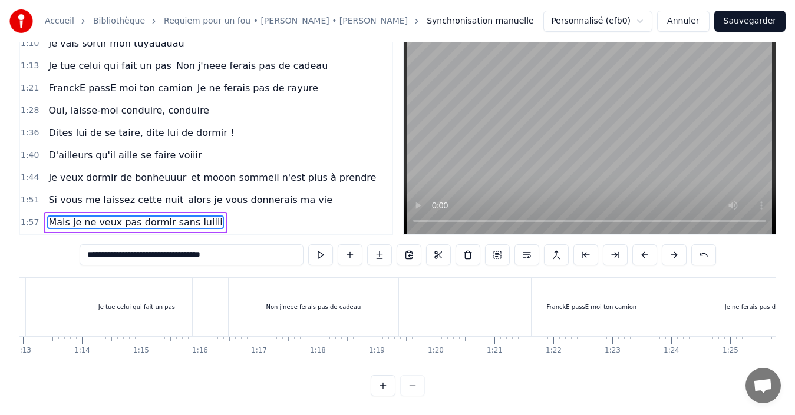
click at [556, 284] on div "FranckE passE moi ton camion" at bounding box center [592, 307] width 120 height 58
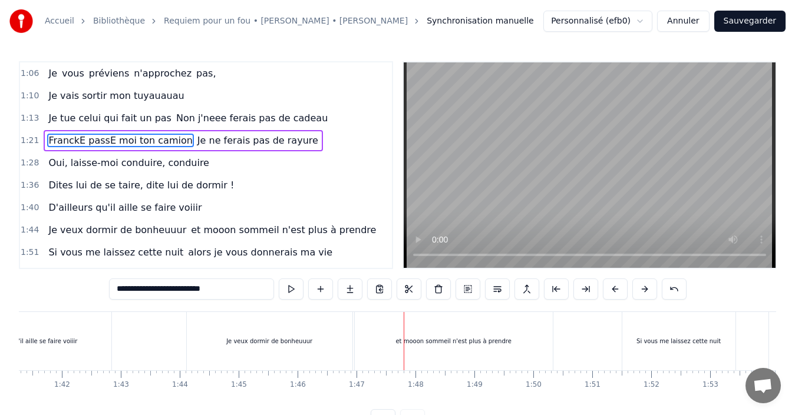
scroll to position [0, 5811]
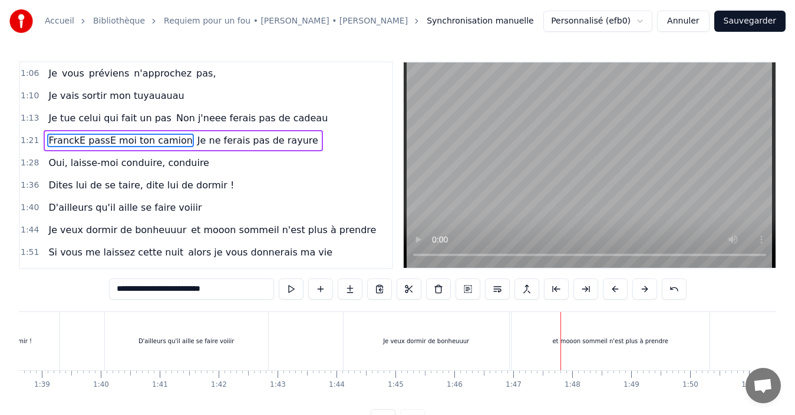
click at [380, 335] on div "Je veux dormir de bonheuuur" at bounding box center [427, 341] width 166 height 58
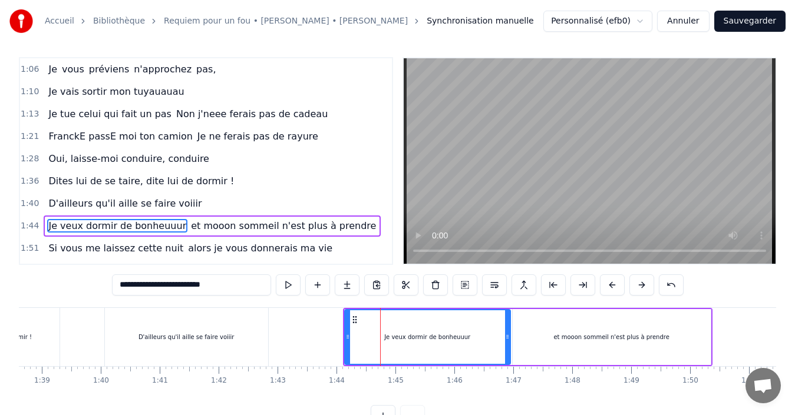
scroll to position [18, 0]
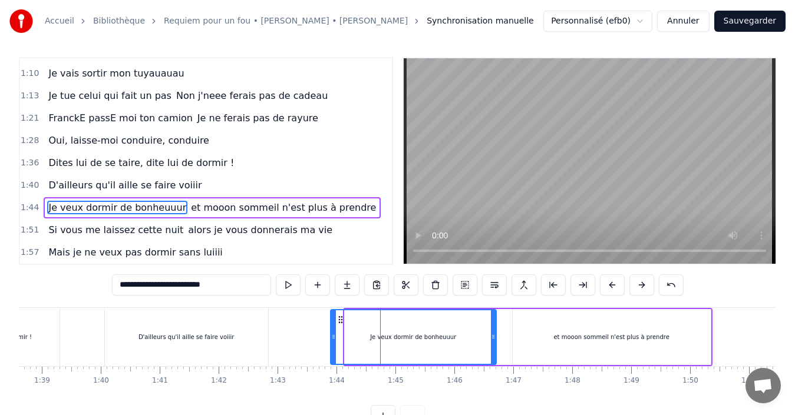
drag, startPoint x: 354, startPoint y: 319, endPoint x: 339, endPoint y: 315, distance: 16.0
click at [339, 315] on icon at bounding box center [340, 319] width 9 height 9
click at [206, 321] on div "D'ailleurs qu'il aille se faire voiiir" at bounding box center [186, 337] width 163 height 58
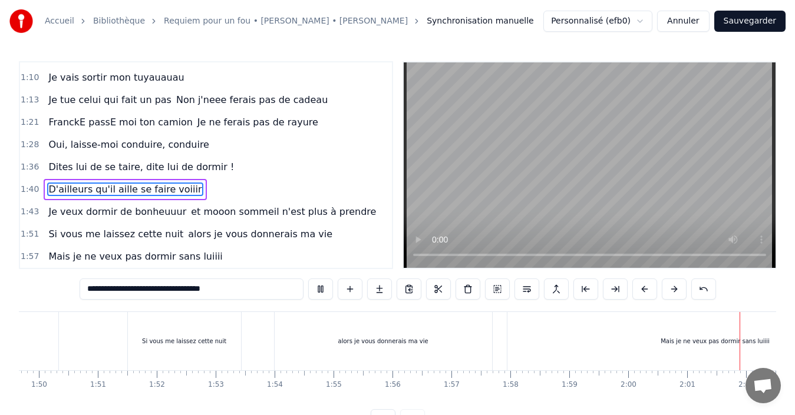
scroll to position [0, 7112]
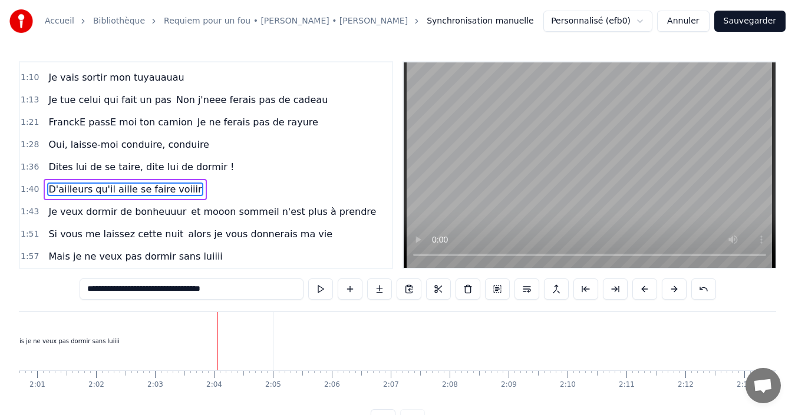
click at [161, 342] on div "Mais je ne veux pas dormir sans luiiii" at bounding box center [65, 341] width 416 height 58
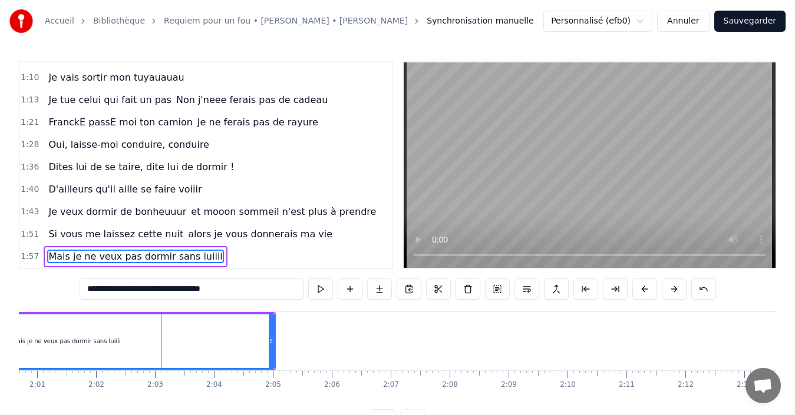
scroll to position [44, 0]
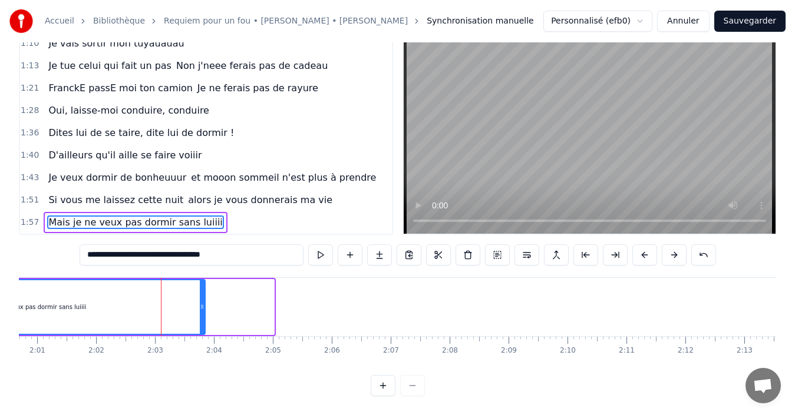
drag, startPoint x: 272, startPoint y: 298, endPoint x: 180, endPoint y: 312, distance: 93.0
click at [200, 310] on div at bounding box center [202, 308] width 5 height 54
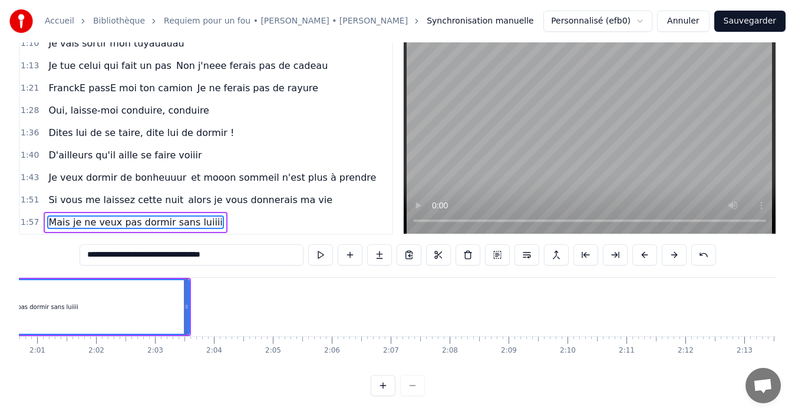
click at [37, 286] on div "Mais je ne veux pas dormir sans luiiii" at bounding box center [24, 308] width 330 height 54
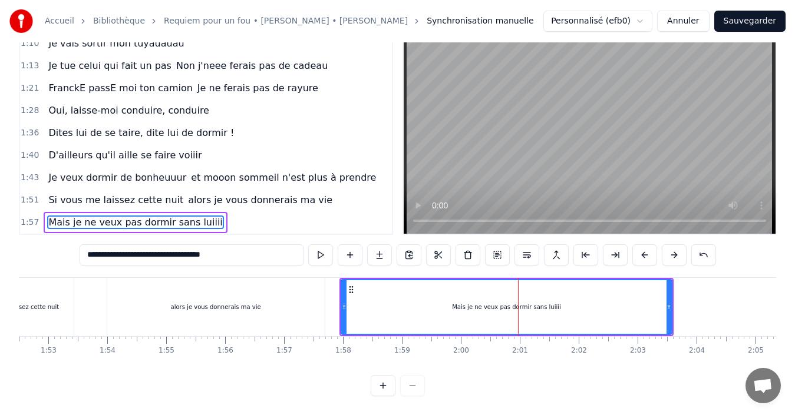
scroll to position [0, 6611]
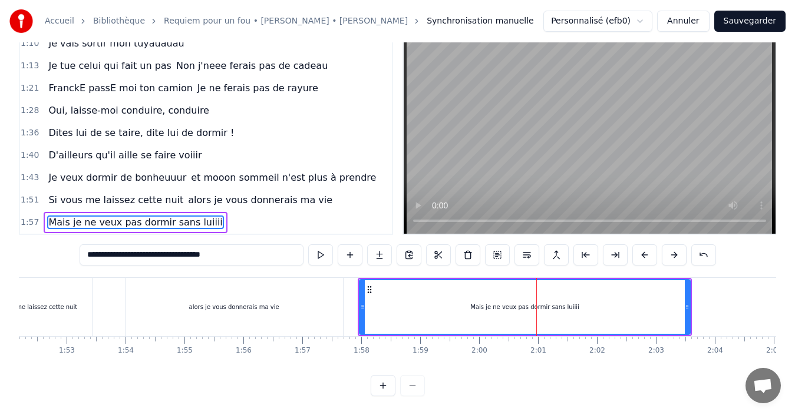
click at [291, 286] on div "alors je vous donnerais ma vie" at bounding box center [234, 307] width 217 height 58
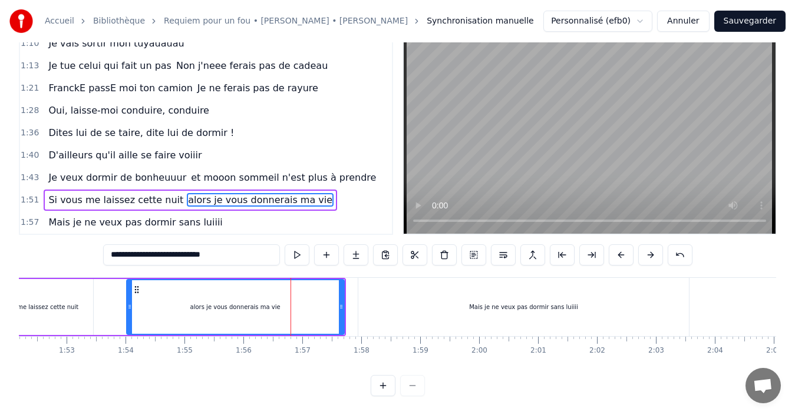
scroll to position [27, 0]
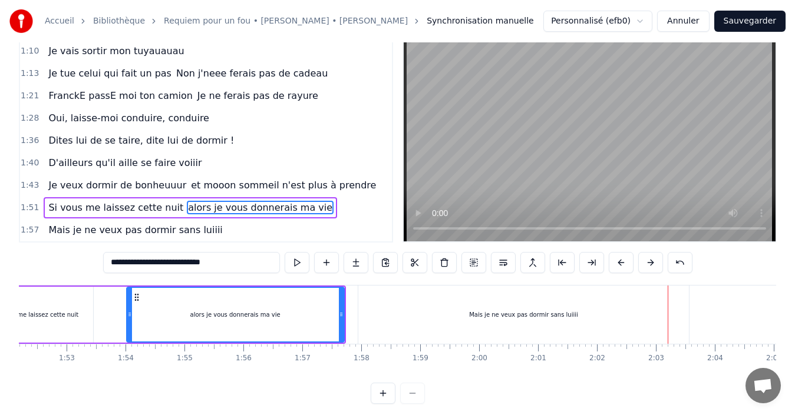
click at [156, 228] on span "Mais je ne veux pas dormir sans luiiii" at bounding box center [135, 230] width 176 height 14
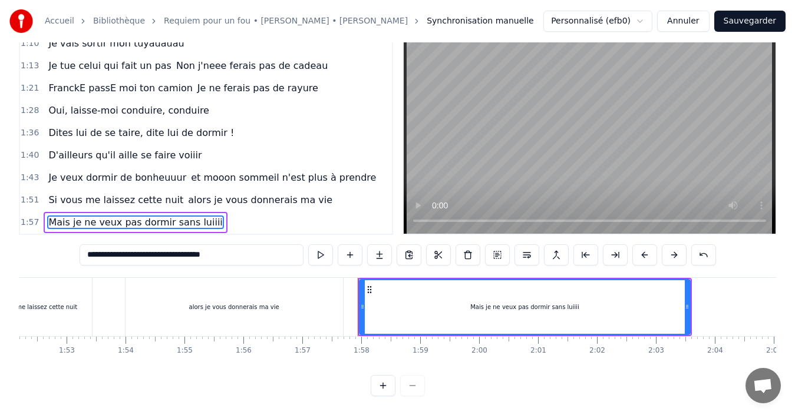
click at [154, 216] on span "Mais je ne veux pas dormir sans luiiii" at bounding box center [135, 223] width 176 height 14
click at [157, 216] on span "Mais je ne veux pas dormir sans luiiii" at bounding box center [135, 223] width 176 height 14
click at [183, 250] on input "**********" at bounding box center [192, 255] width 224 height 21
click at [184, 278] on div "alors je vous donnerais ma vie" at bounding box center [234, 307] width 217 height 58
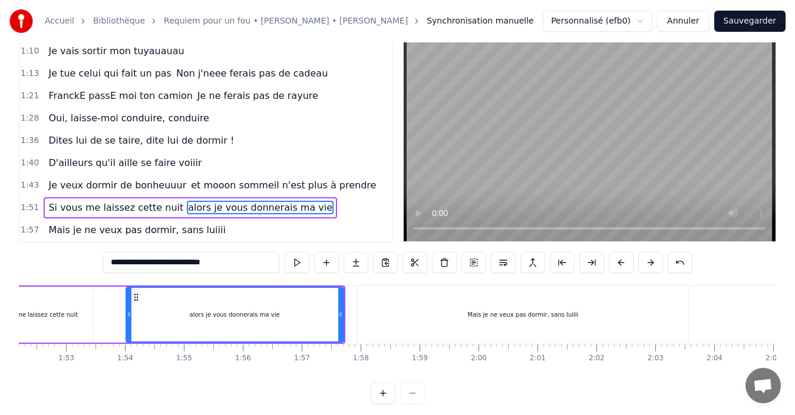
scroll to position [0, 6629]
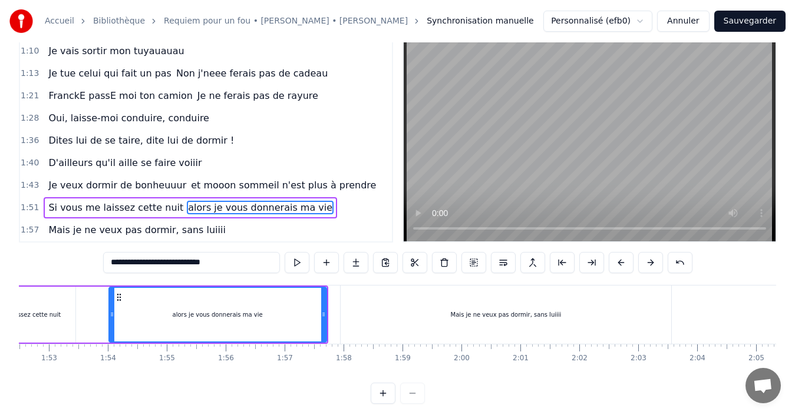
click at [280, 316] on div "alors je vous donnerais ma vie" at bounding box center [218, 315] width 216 height 54
click at [502, 297] on div "Mais je ne veux pas dormir, sans luiiii" at bounding box center [506, 315] width 331 height 58
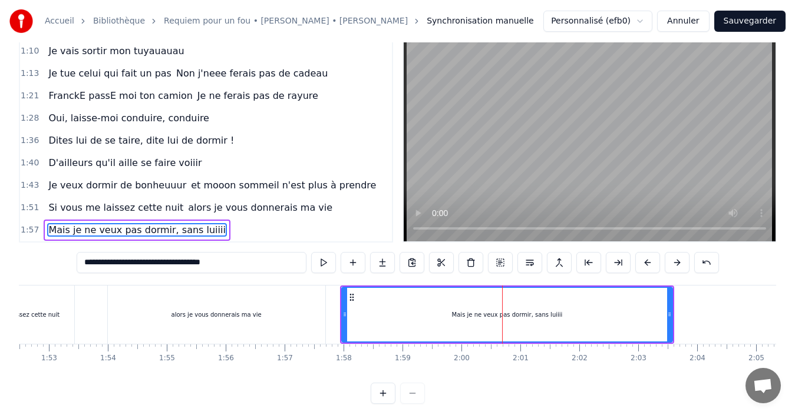
scroll to position [44, 0]
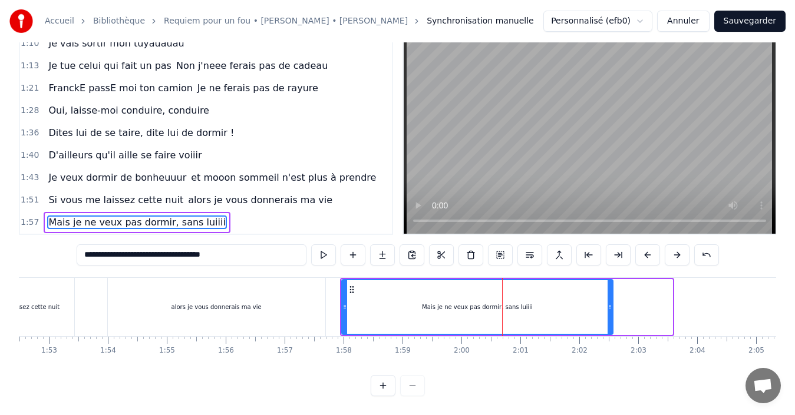
drag, startPoint x: 671, startPoint y: 295, endPoint x: 611, endPoint y: 303, distance: 60.0
click at [611, 303] on div at bounding box center [610, 308] width 5 height 54
click at [184, 285] on div "alors je vous donnerais ma vie" at bounding box center [216, 307] width 217 height 58
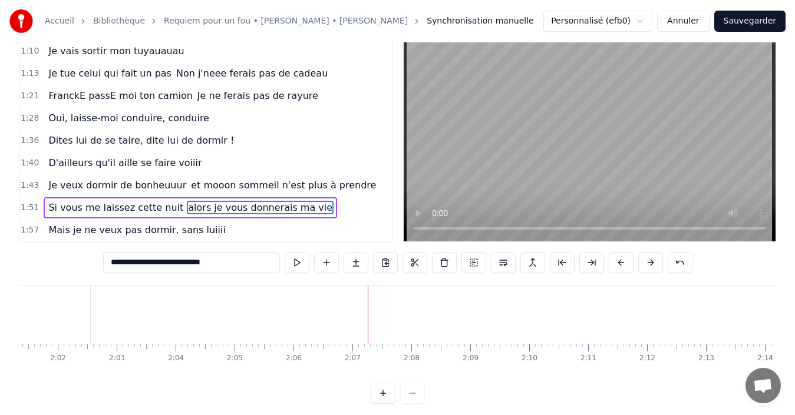
scroll to position [0, 7134]
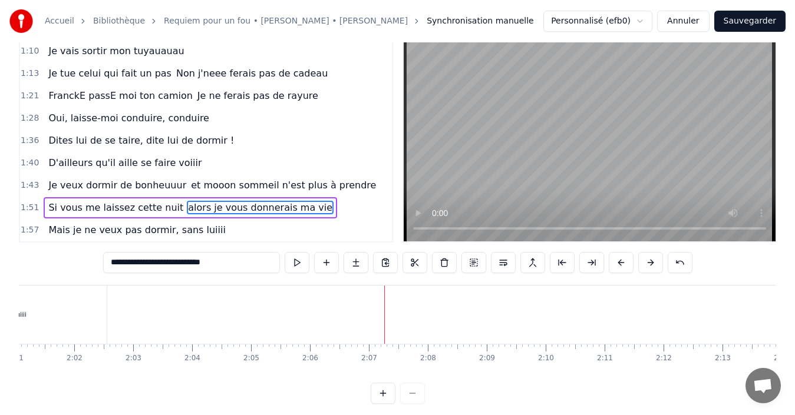
click at [157, 233] on span "Mais je ne veux pas dormir, sans luiiii" at bounding box center [136, 230] width 179 height 14
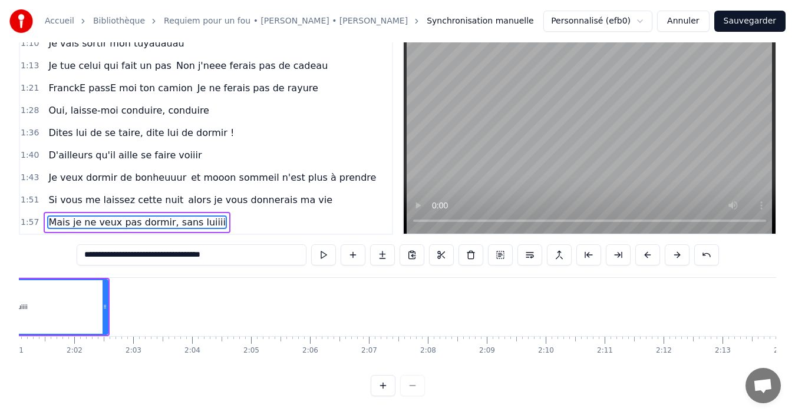
scroll to position [0, 6891]
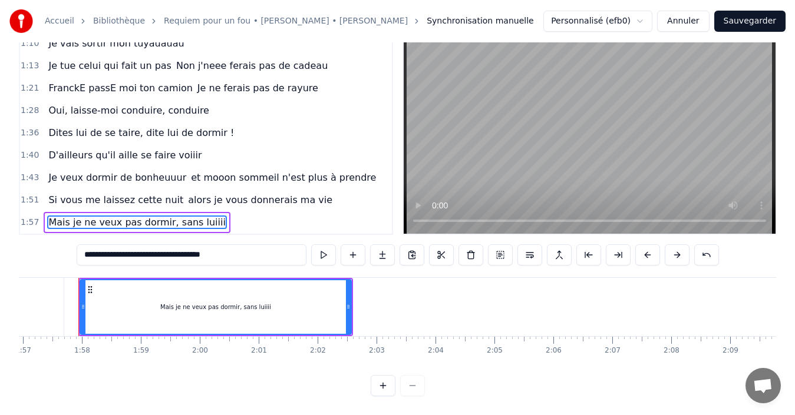
click at [185, 245] on input "**********" at bounding box center [192, 255] width 230 height 21
click at [236, 249] on input "**********" at bounding box center [192, 255] width 224 height 21
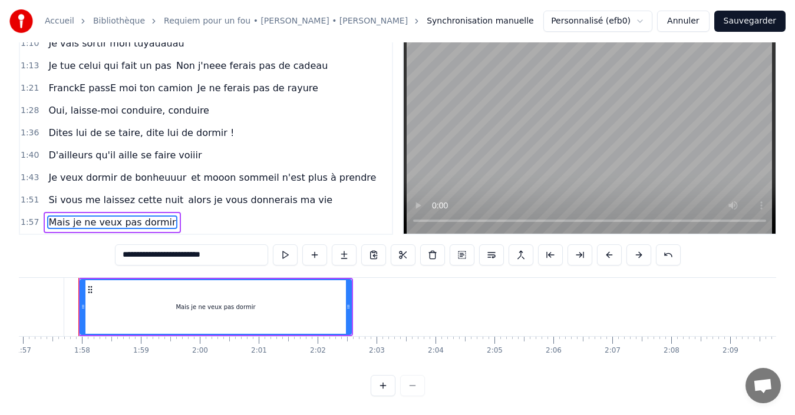
type input "**********"
click at [197, 213] on div "1:57 Mais je ne veux pas dormir" at bounding box center [206, 223] width 372 height 22
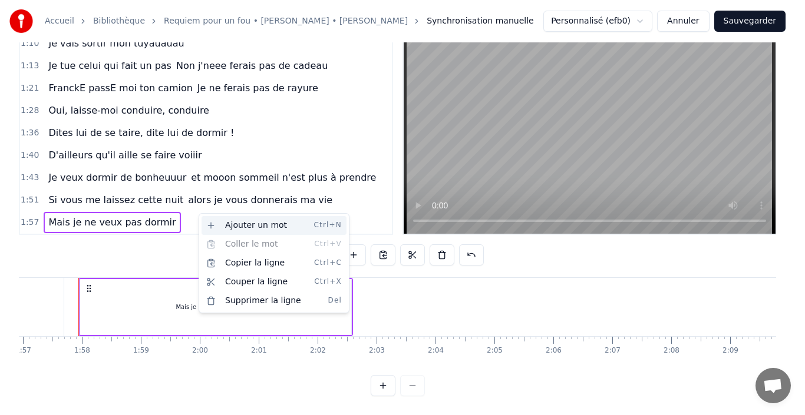
click at [252, 225] on div "Ajouter un mot Ctrl+N" at bounding box center [274, 225] width 145 height 19
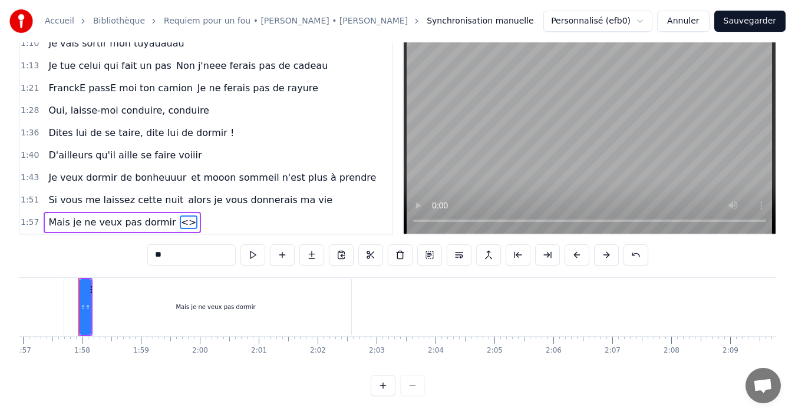
click at [176, 245] on input "**" at bounding box center [191, 255] width 88 height 21
drag, startPoint x: 176, startPoint y: 242, endPoint x: 149, endPoint y: 252, distance: 28.7
click at [149, 252] on input "**" at bounding box center [191, 255] width 88 height 21
click at [237, 259] on div "**********" at bounding box center [397, 211] width 757 height 369
click at [150, 216] on span "Mais je ne veux pas dormir" at bounding box center [112, 223] width 130 height 14
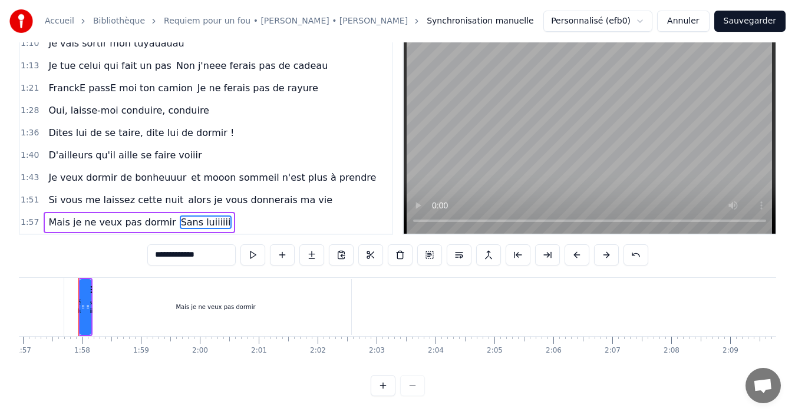
type input "**********"
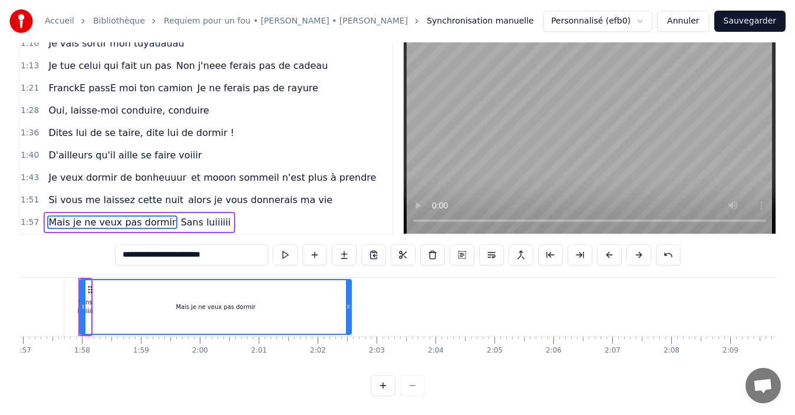
click at [175, 212] on div "Mais je ne veux pas dormir Sans luiiiiii" at bounding box center [140, 222] width 192 height 21
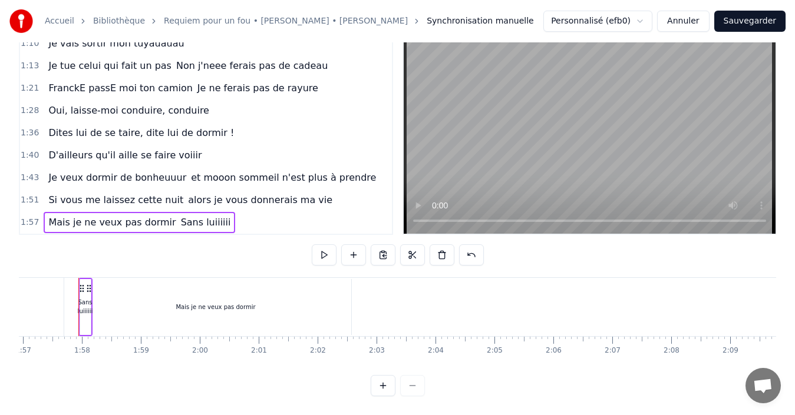
drag, startPoint x: 88, startPoint y: 294, endPoint x: 258, endPoint y: 289, distance: 170.4
click at [93, 289] on div "Mais je ne veux pas dormir Sans luiiiiii" at bounding box center [85, 307] width 14 height 58
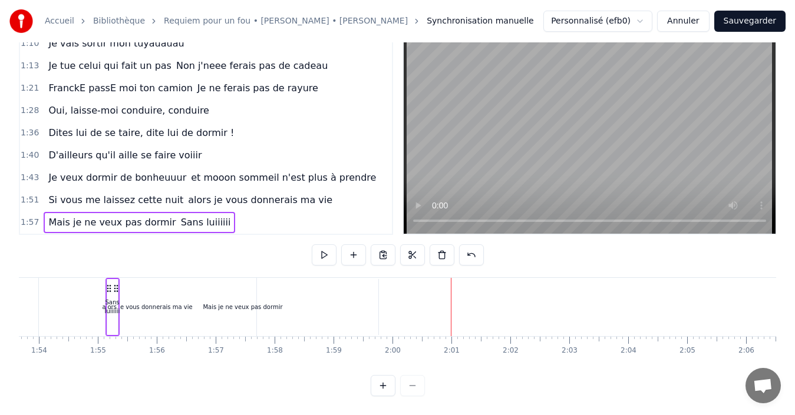
drag, startPoint x: 91, startPoint y: 277, endPoint x: 118, endPoint y: 282, distance: 27.5
click at [118, 284] on icon at bounding box center [115, 288] width 9 height 9
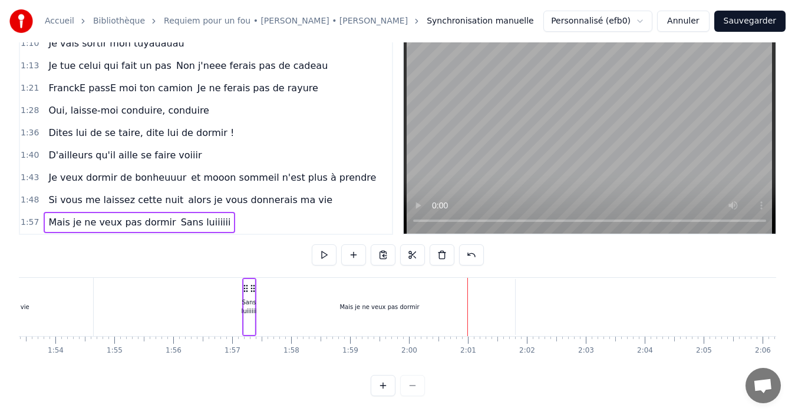
drag, startPoint x: 291, startPoint y: 278, endPoint x: 245, endPoint y: 284, distance: 45.8
click at [245, 284] on div "Mais je ne veux pas dormir Sans luiiiiii" at bounding box center [249, 307] width 14 height 58
click at [248, 284] on icon at bounding box center [245, 288] width 9 height 9
click at [246, 284] on icon at bounding box center [245, 288] width 9 height 9
click at [251, 298] on div "Sans luiiiiii" at bounding box center [249, 307] width 15 height 18
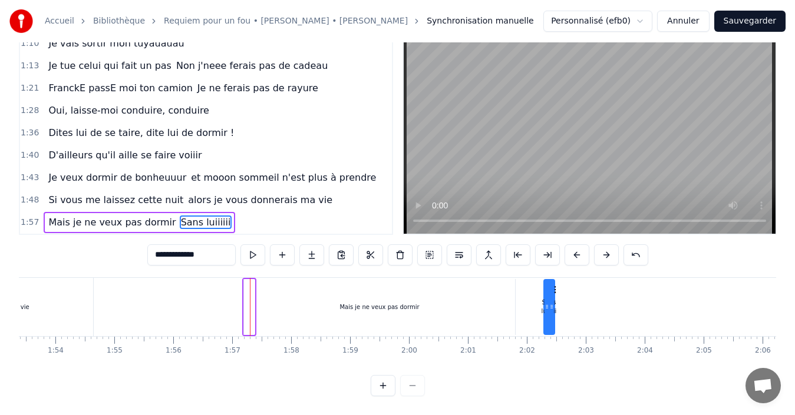
drag, startPoint x: 254, startPoint y: 281, endPoint x: 556, endPoint y: 269, distance: 302.0
click at [555, 279] on div "Sans luiiiiii" at bounding box center [549, 307] width 12 height 56
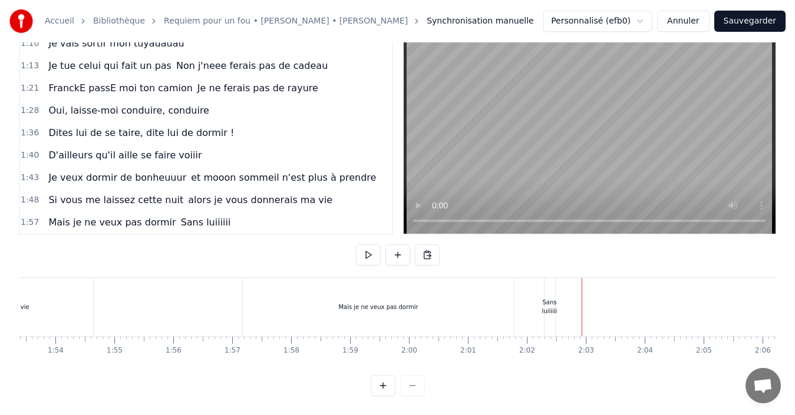
click at [546, 298] on div "Sans luiiiiii" at bounding box center [549, 307] width 15 height 18
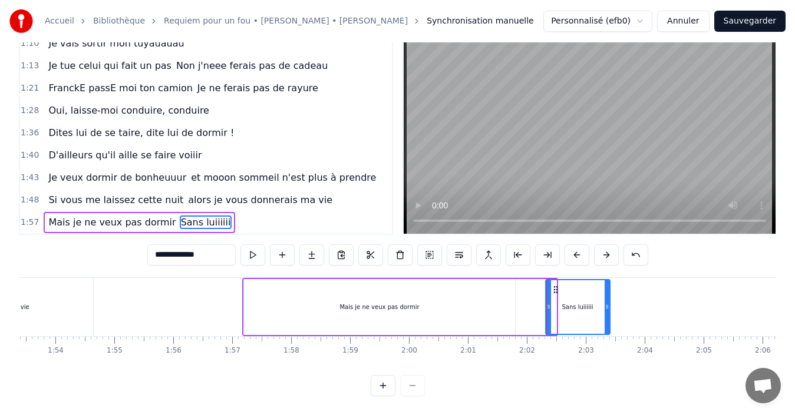
drag, startPoint x: 555, startPoint y: 278, endPoint x: 612, endPoint y: 267, distance: 58.7
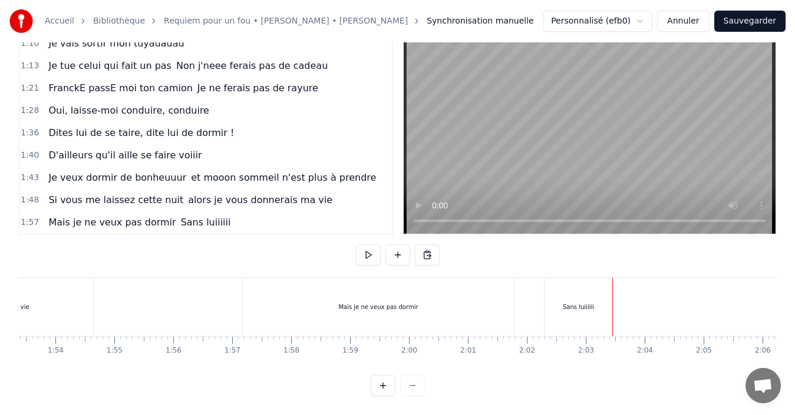
click at [557, 280] on div "Sans luiiiiii" at bounding box center [579, 307] width 68 height 58
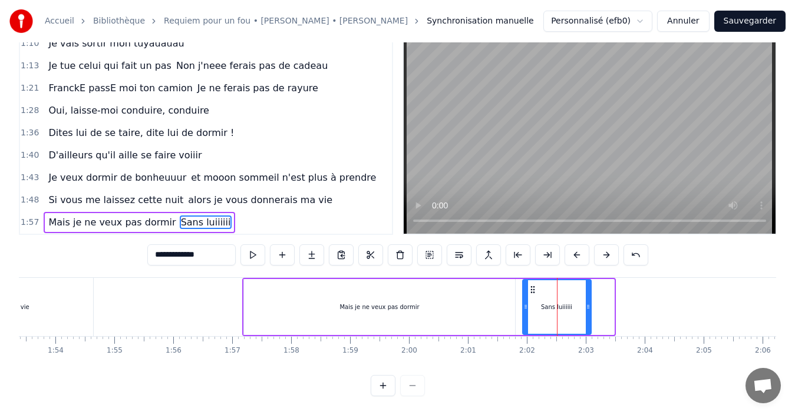
drag, startPoint x: 559, startPoint y: 278, endPoint x: 546, endPoint y: 281, distance: 13.4
click at [537, 285] on icon at bounding box center [532, 289] width 9 height 9
click at [489, 299] on div "Mais je ne veux pas dormir" at bounding box center [380, 307] width 272 height 56
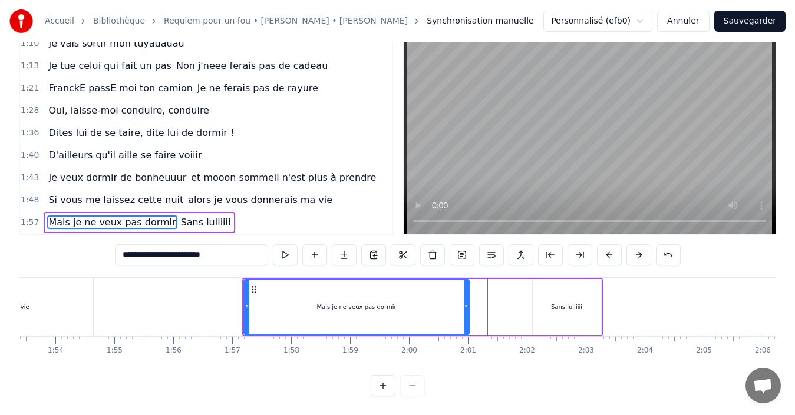
drag, startPoint x: 514, startPoint y: 297, endPoint x: 468, endPoint y: 300, distance: 46.1
click at [468, 302] on icon at bounding box center [466, 306] width 5 height 9
click at [544, 285] on div "Sans luiiiiii" at bounding box center [567, 307] width 68 height 56
type input "**********"
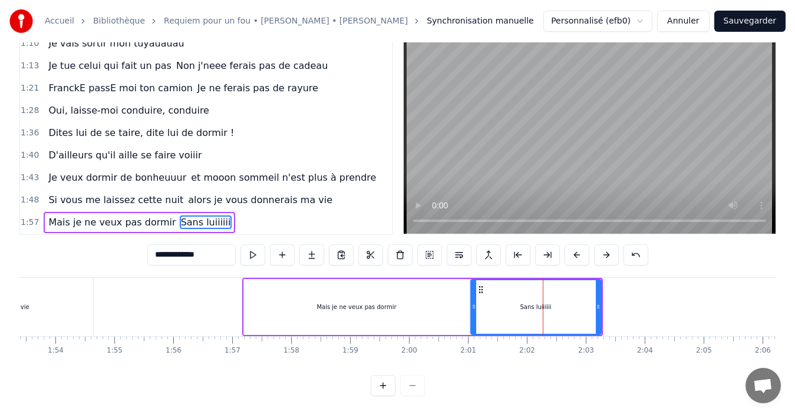
drag, startPoint x: 533, startPoint y: 295, endPoint x: 471, endPoint y: 295, distance: 61.9
click at [471, 302] on icon at bounding box center [473, 306] width 5 height 9
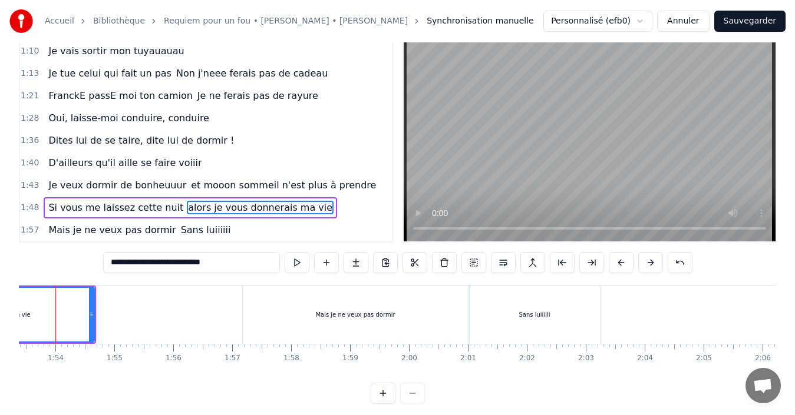
scroll to position [0, 6659]
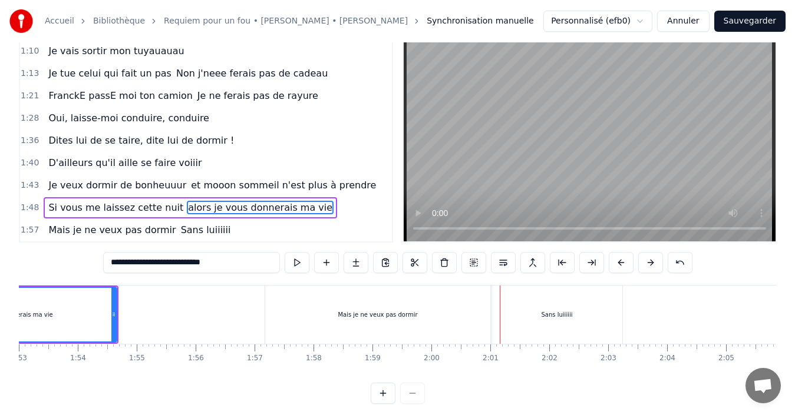
click at [365, 299] on div "Mais je ne veux pas dormir" at bounding box center [378, 315] width 226 height 58
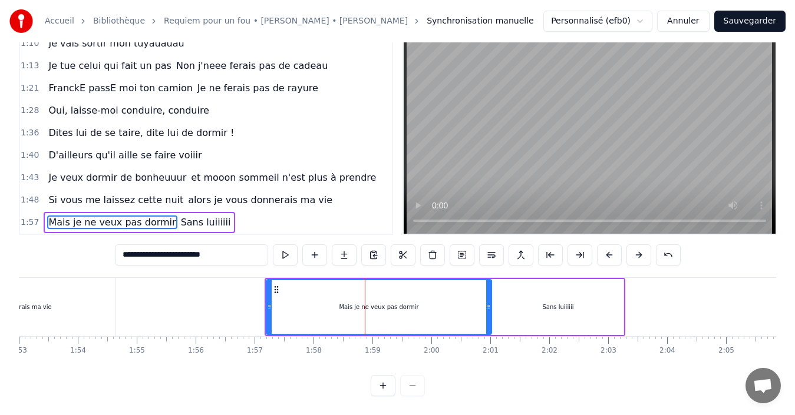
click at [525, 282] on div "Sans luiiiiii" at bounding box center [558, 307] width 130 height 56
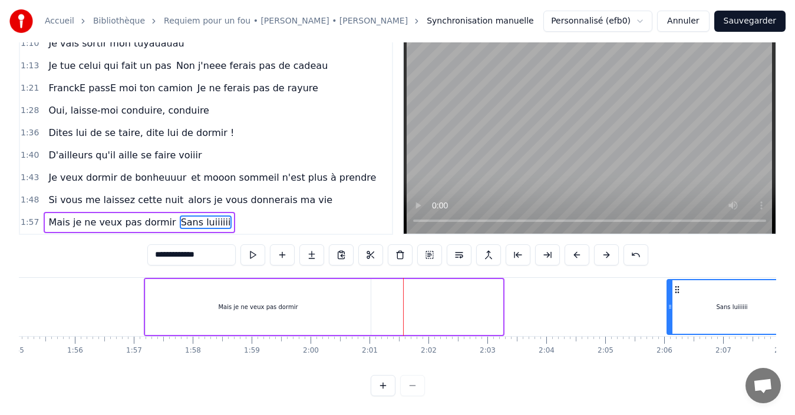
drag, startPoint x: 503, startPoint y: 277, endPoint x: 675, endPoint y: 270, distance: 172.2
click at [675, 281] on div "Sans luiiiiii" at bounding box center [732, 308] width 129 height 54
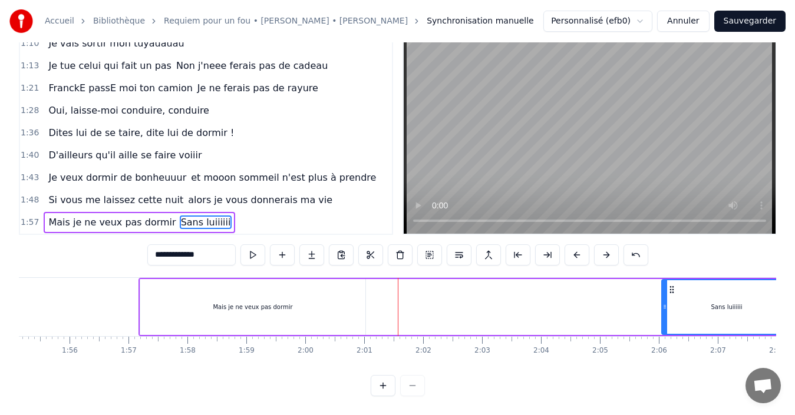
click at [143, 279] on div "Mais je ne veux pas dormir" at bounding box center [253, 307] width 226 height 56
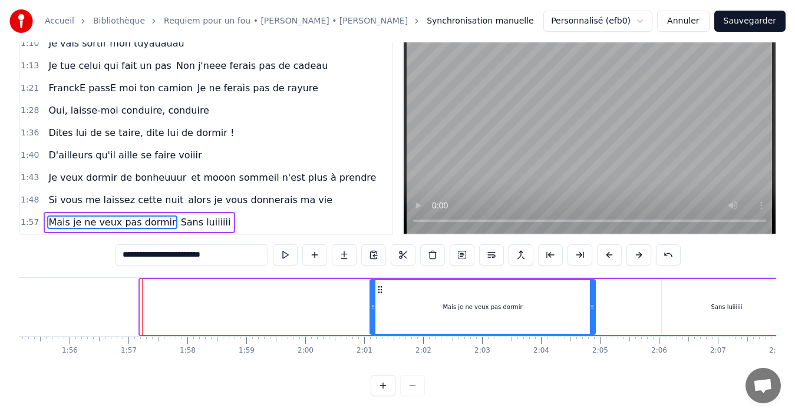
drag, startPoint x: 150, startPoint y: 282, endPoint x: 380, endPoint y: 274, distance: 230.0
click at [380, 281] on div "Mais je ne veux pas dormir" at bounding box center [483, 308] width 225 height 54
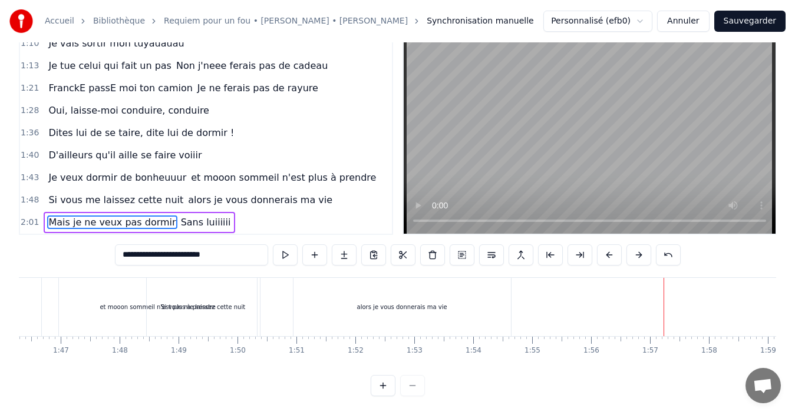
scroll to position [0, 6176]
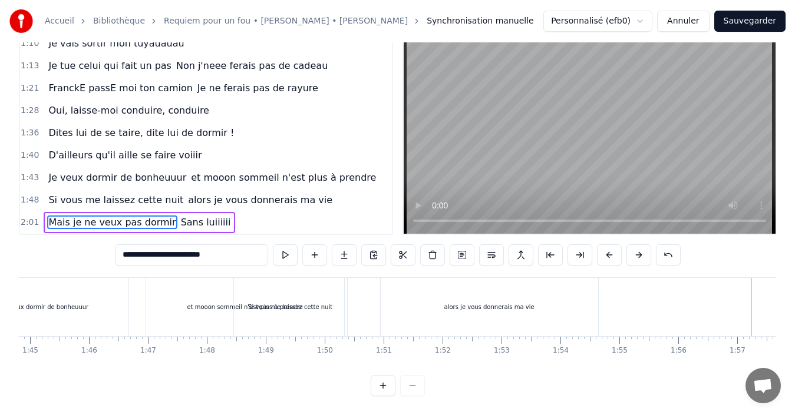
click at [200, 286] on div "et mooon sommeil n'est plus à prendre" at bounding box center [245, 307] width 198 height 58
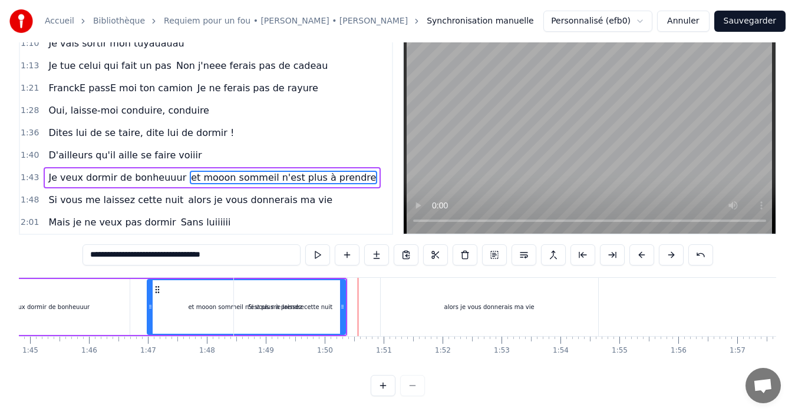
scroll to position [0, 0]
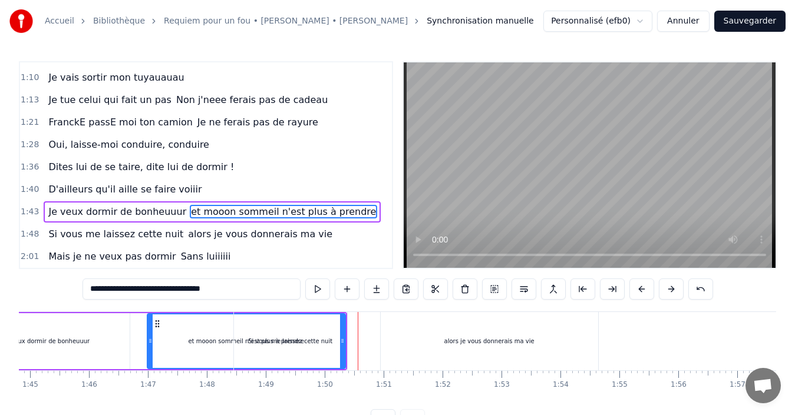
click at [124, 215] on span "Je veux dormir de bonheuuur" at bounding box center [117, 212] width 140 height 14
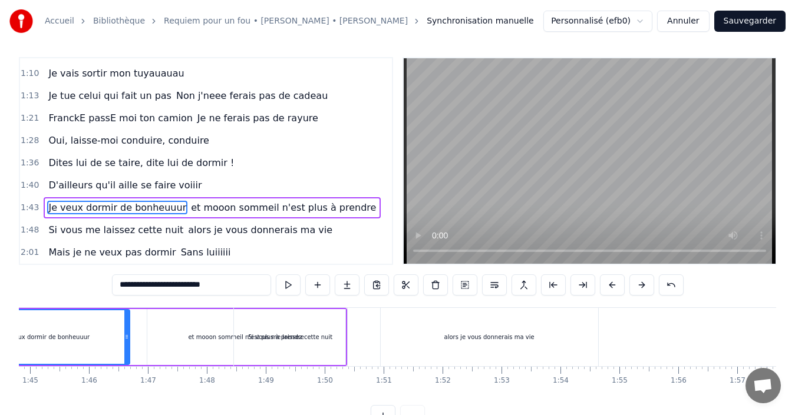
scroll to position [0, 6060]
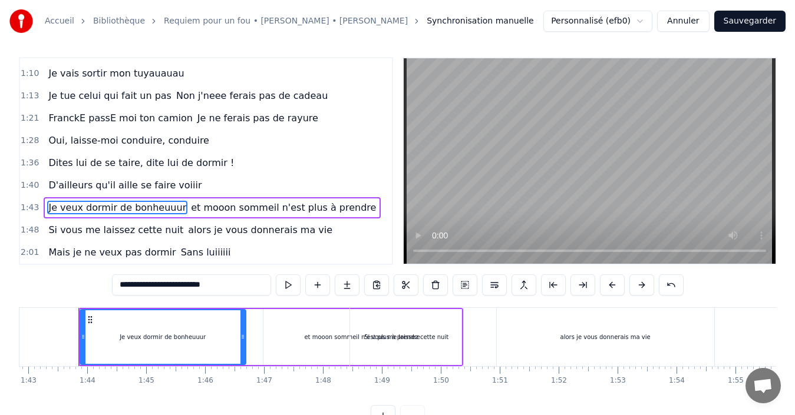
click at [146, 188] on span "D'ailleurs qu'il aille se faire voiiir" at bounding box center [125, 186] width 156 height 14
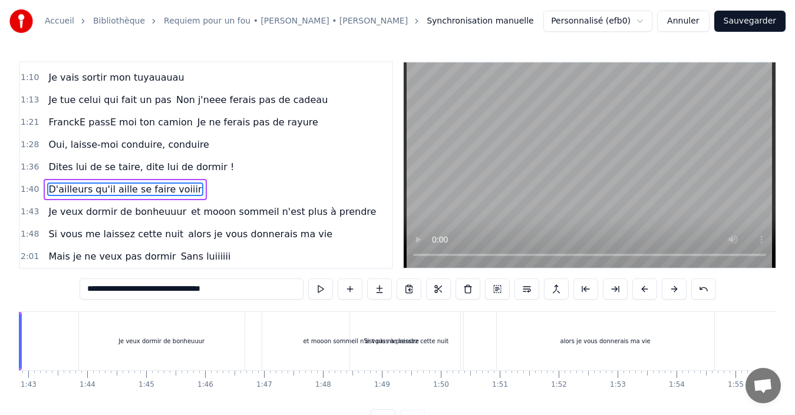
scroll to position [0, 5837]
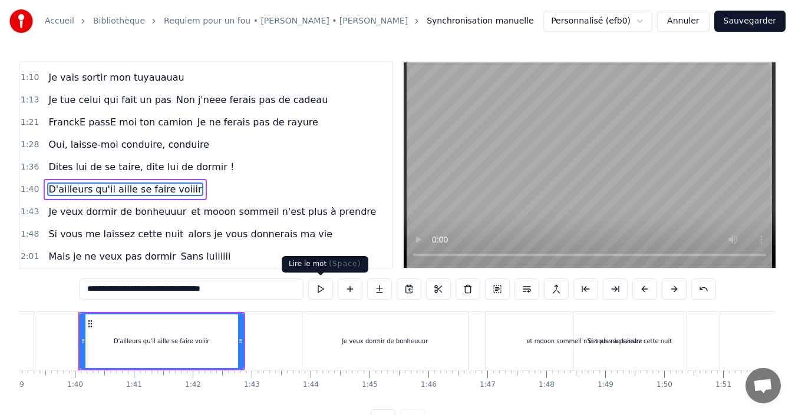
click at [322, 292] on button at bounding box center [320, 289] width 25 height 21
click at [134, 237] on span "Si vous me laissez cette nuit" at bounding box center [115, 234] width 137 height 14
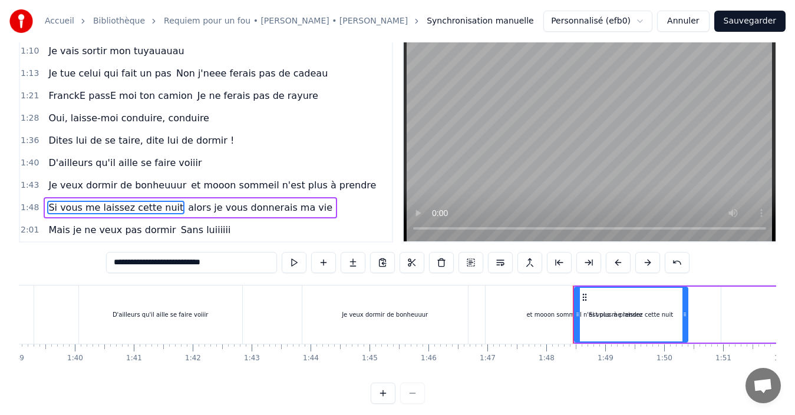
scroll to position [0, 6316]
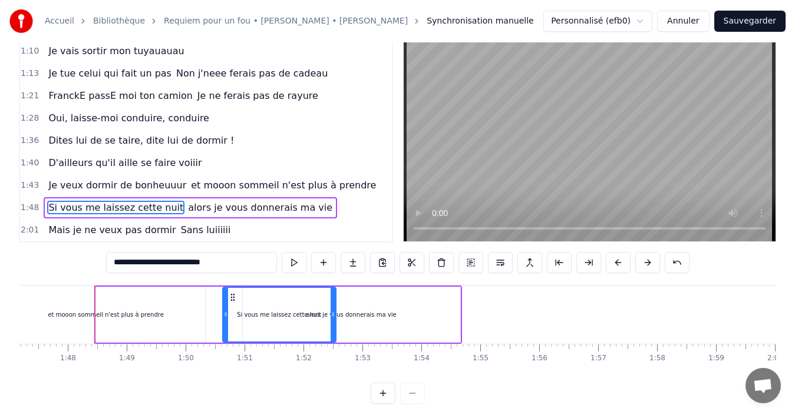
drag, startPoint x: 107, startPoint y: 295, endPoint x: 236, endPoint y: 283, distance: 129.0
click at [236, 283] on div "**********" at bounding box center [397, 219] width 757 height 369
click at [430, 295] on div "alors je vous donnerais ma vie" at bounding box center [351, 315] width 217 height 56
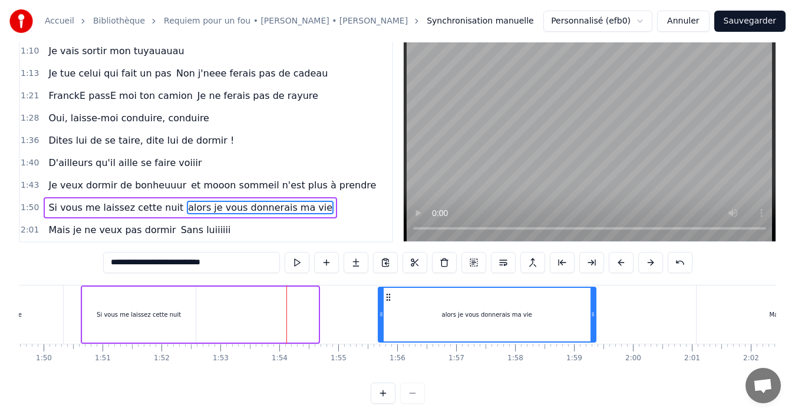
drag, startPoint x: 253, startPoint y: 297, endPoint x: 702, endPoint y: 295, distance: 449.1
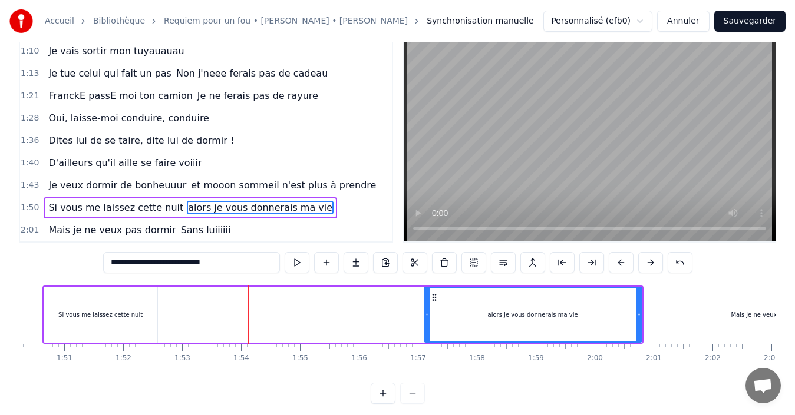
scroll to position [0, 6403]
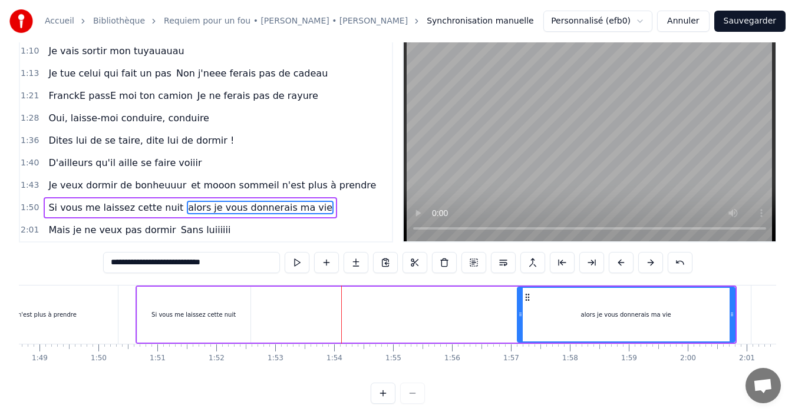
click at [42, 299] on div "et mooon sommeil n'est plus à prendre" at bounding box center [19, 315] width 198 height 58
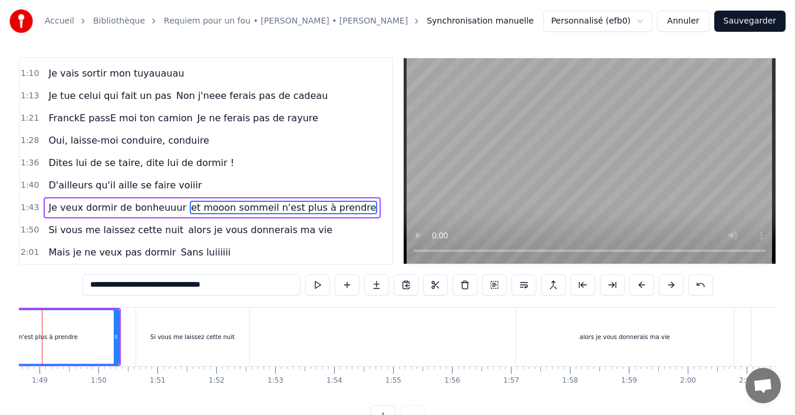
scroll to position [0, 6367]
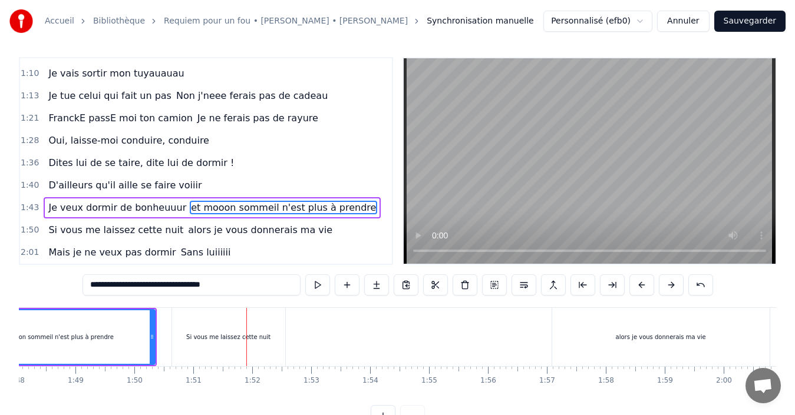
click at [222, 341] on div "Si vous me laissez cette nuit" at bounding box center [228, 337] width 84 height 9
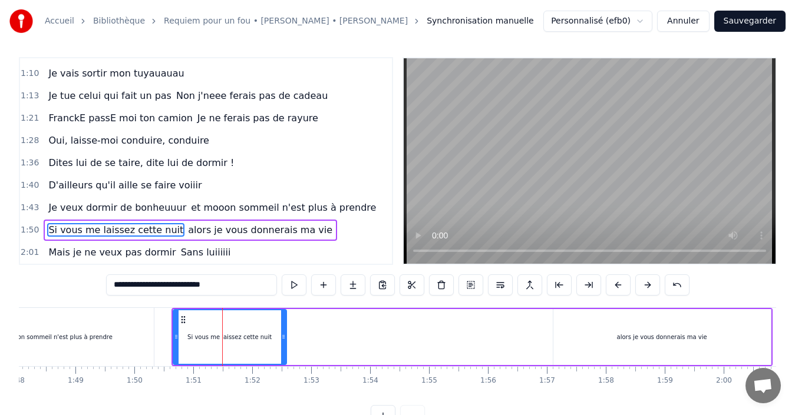
scroll to position [27, 0]
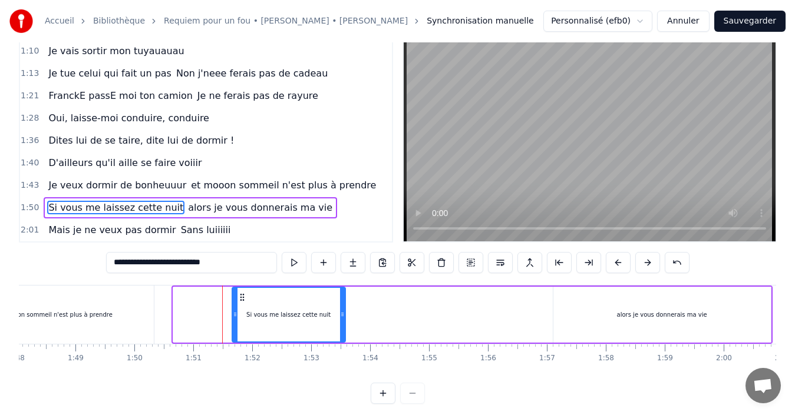
drag, startPoint x: 183, startPoint y: 297, endPoint x: 244, endPoint y: 300, distance: 60.8
click at [244, 300] on icon at bounding box center [241, 297] width 9 height 9
click at [137, 302] on div "et mooon sommeil n'est plus à prendre" at bounding box center [55, 315] width 198 height 58
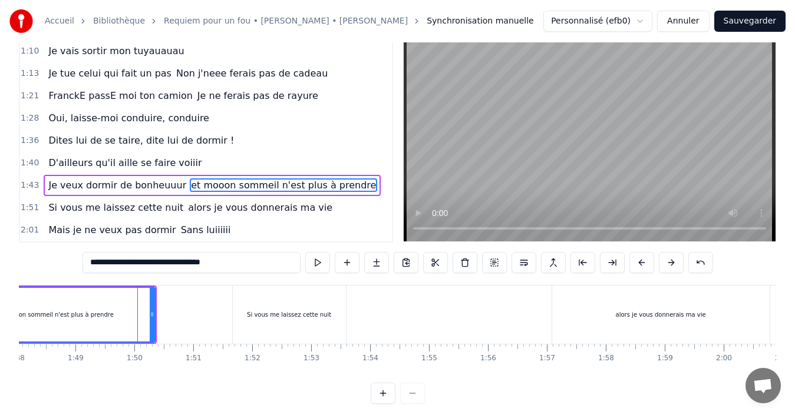
scroll to position [4, 0]
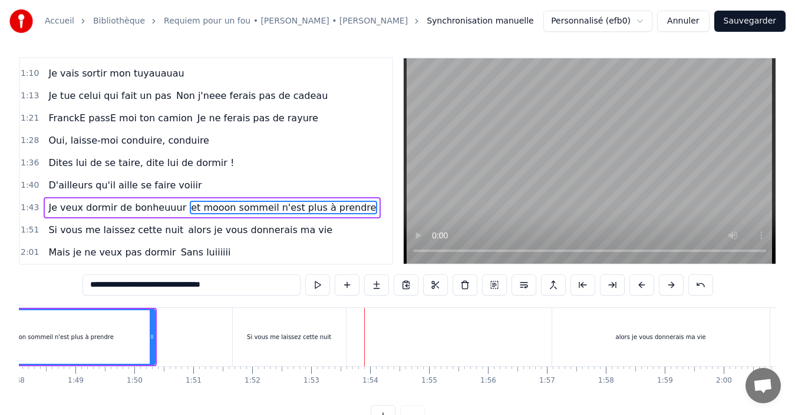
click at [319, 312] on div "Si vous me laissez cette nuit" at bounding box center [289, 337] width 113 height 58
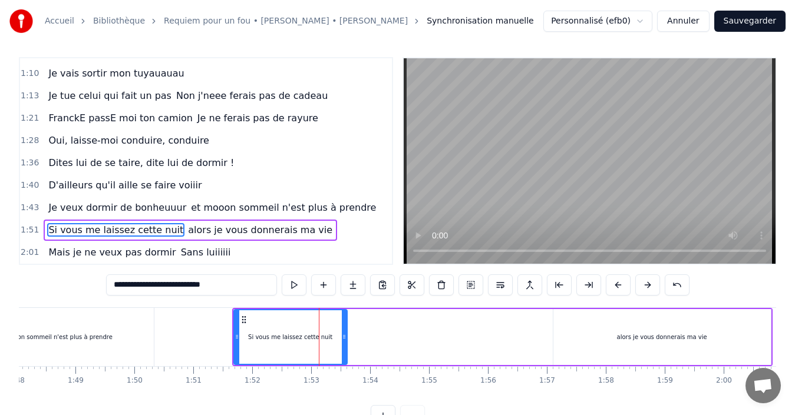
scroll to position [27, 0]
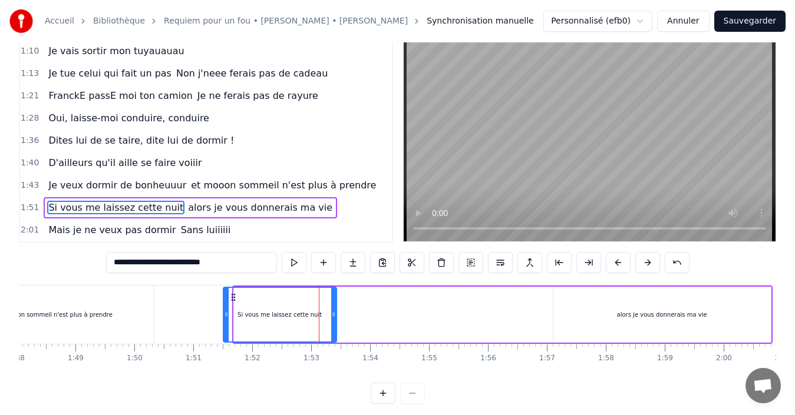
drag, startPoint x: 243, startPoint y: 298, endPoint x: 232, endPoint y: 298, distance: 10.6
click at [232, 298] on icon at bounding box center [233, 297] width 9 height 9
click at [580, 301] on div "alors je vous donnerais ma vie" at bounding box center [661, 315] width 217 height 56
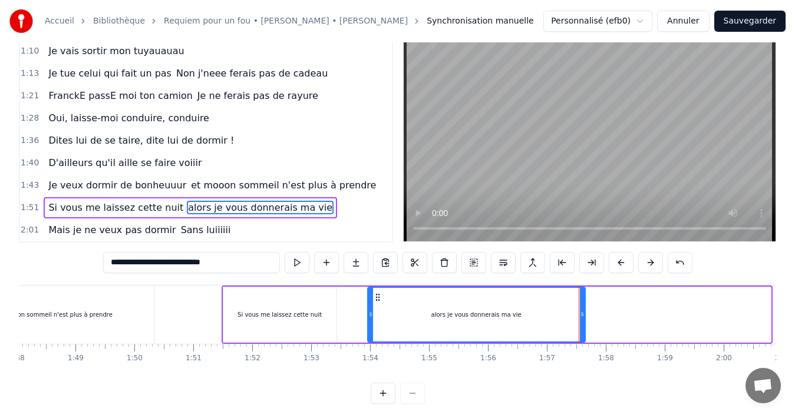
drag, startPoint x: 563, startPoint y: 296, endPoint x: 377, endPoint y: 324, distance: 187.6
click at [377, 324] on div "alors je vous donnerais ma vie" at bounding box center [476, 315] width 216 height 54
click at [118, 309] on div "et mooon sommeil n'est plus à prendre" at bounding box center [55, 315] width 198 height 58
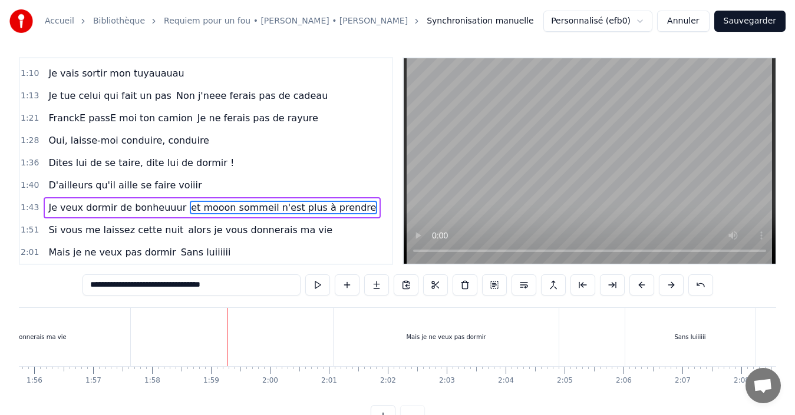
scroll to position [0, 6890]
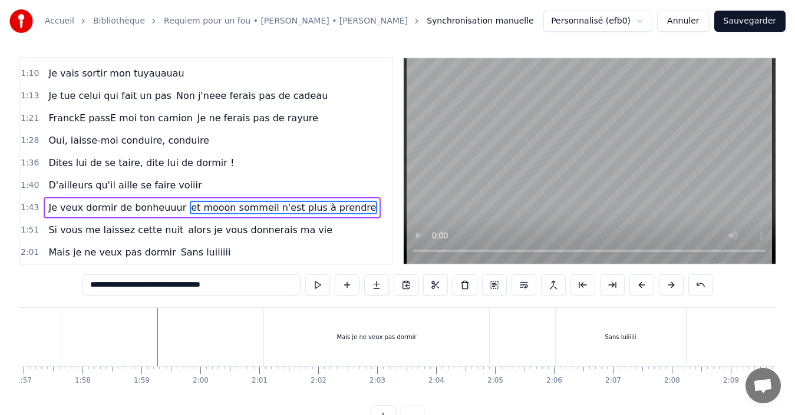
click at [342, 333] on div "Mais je ne veux pas dormir" at bounding box center [376, 337] width 80 height 9
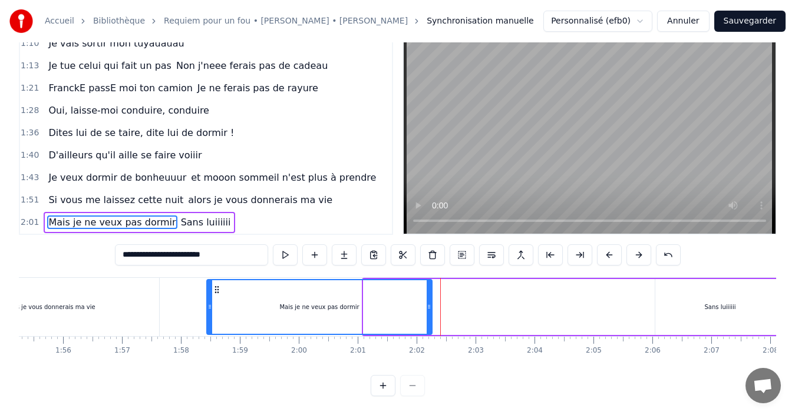
scroll to position [0, 6792]
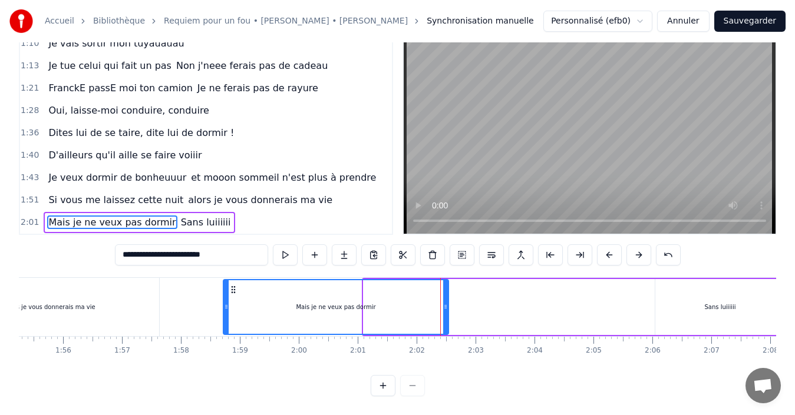
drag, startPoint x: 277, startPoint y: 281, endPoint x: 235, endPoint y: 285, distance: 42.0
click at [235, 285] on div "Mais je ne veux pas dormir" at bounding box center [336, 308] width 225 height 54
click at [91, 291] on div "alors je vous donnerais ma vie" at bounding box center [50, 307] width 217 height 58
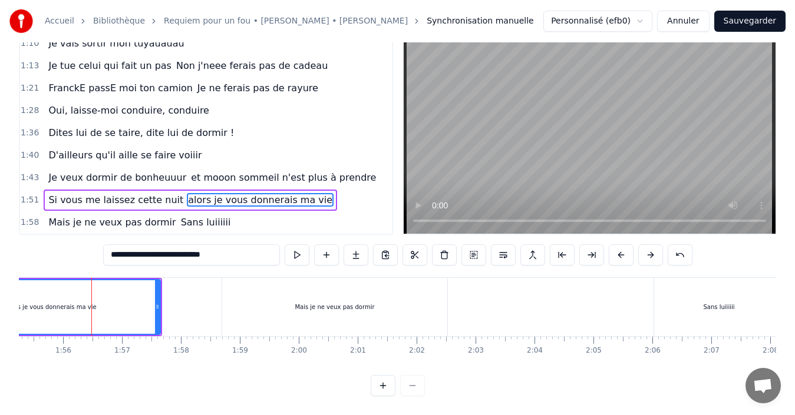
scroll to position [27, 0]
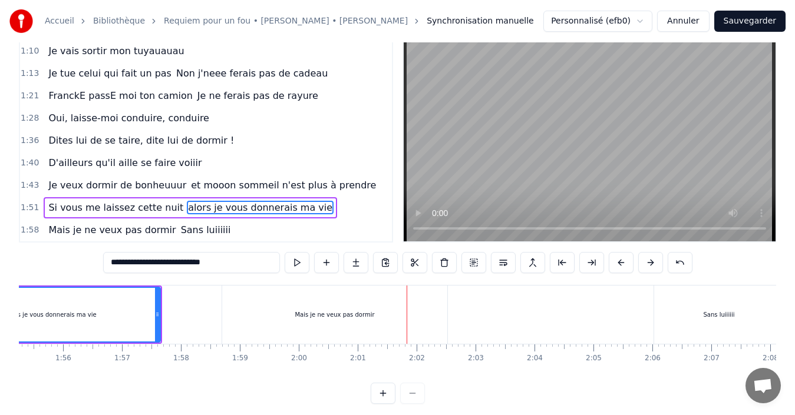
click at [285, 317] on div "Mais je ne veux pas dormir" at bounding box center [335, 315] width 226 height 58
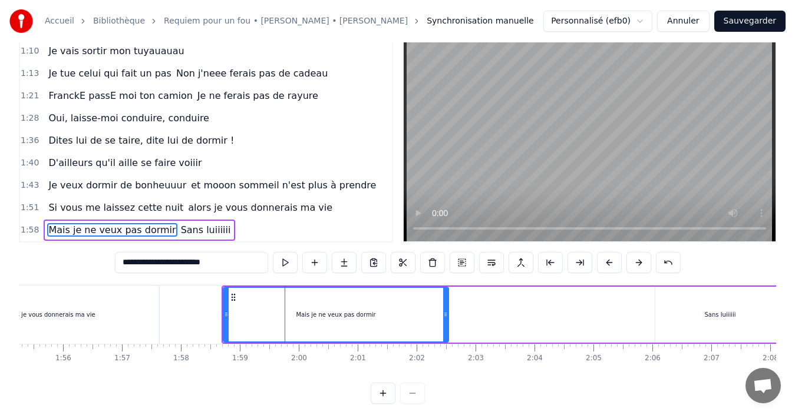
scroll to position [44, 0]
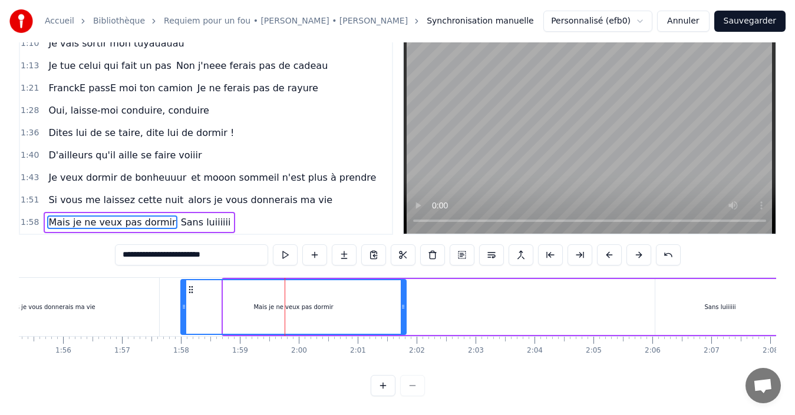
drag, startPoint x: 234, startPoint y: 276, endPoint x: 190, endPoint y: 292, distance: 46.4
click at [190, 292] on div "Mais je ne veux pas dormir" at bounding box center [294, 308] width 225 height 54
click at [92, 289] on div "alors je vous donnerais ma vie" at bounding box center [50, 307] width 217 height 58
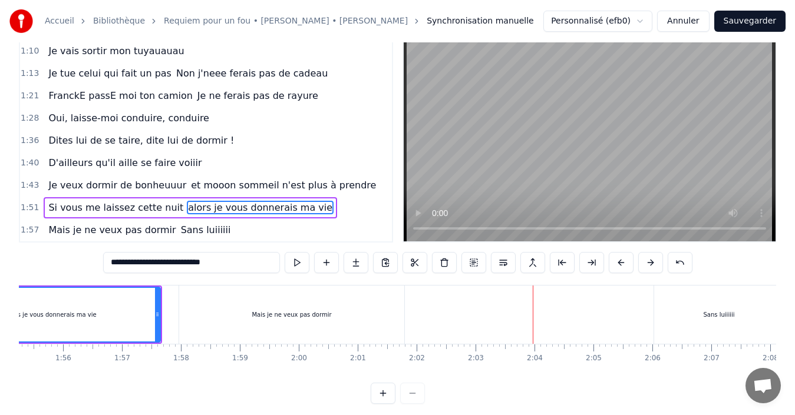
click at [689, 314] on div "Sans luiiiiii" at bounding box center [719, 315] width 130 height 58
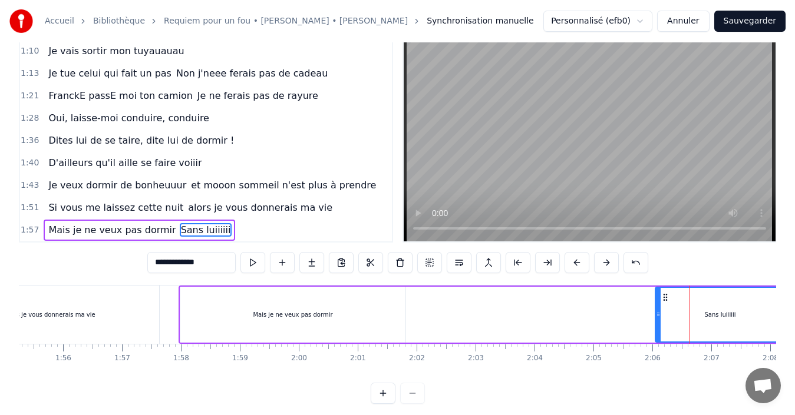
scroll to position [44, 0]
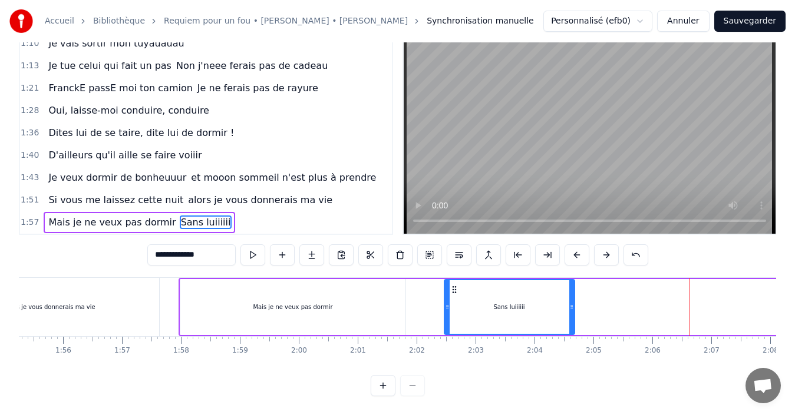
drag, startPoint x: 665, startPoint y: 280, endPoint x: 454, endPoint y: 325, distance: 215.7
click at [454, 325] on div "Sans luiiiiii" at bounding box center [509, 307] width 131 height 56
click at [306, 279] on div "Mais je ne veux pas dormir" at bounding box center [293, 307] width 226 height 56
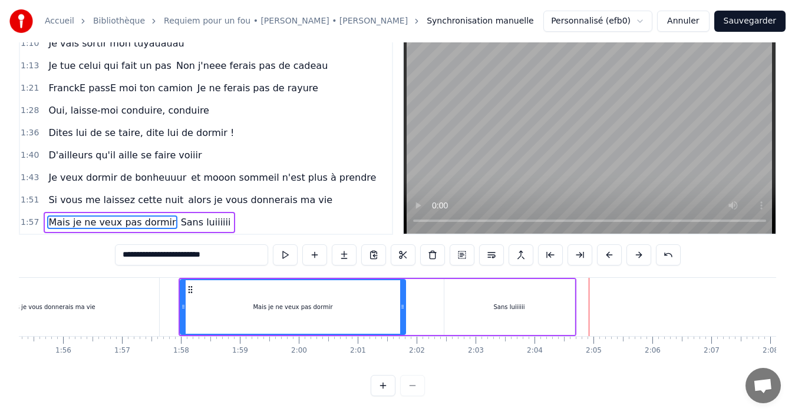
click at [474, 316] on div "Sans luiiiiii" at bounding box center [509, 307] width 130 height 56
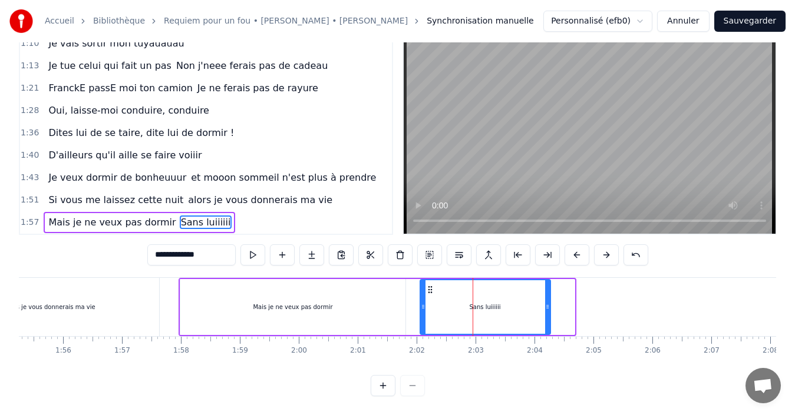
drag, startPoint x: 453, startPoint y: 281, endPoint x: 429, endPoint y: 282, distance: 24.2
click at [429, 285] on icon at bounding box center [429, 289] width 9 height 9
click at [355, 281] on div "Mais je ne veux pas dormir" at bounding box center [293, 307] width 226 height 56
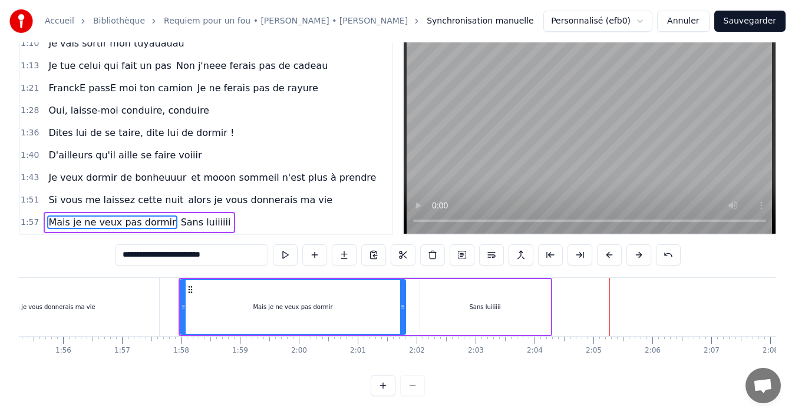
click at [514, 298] on div "Sans luiiiiii" at bounding box center [485, 307] width 130 height 56
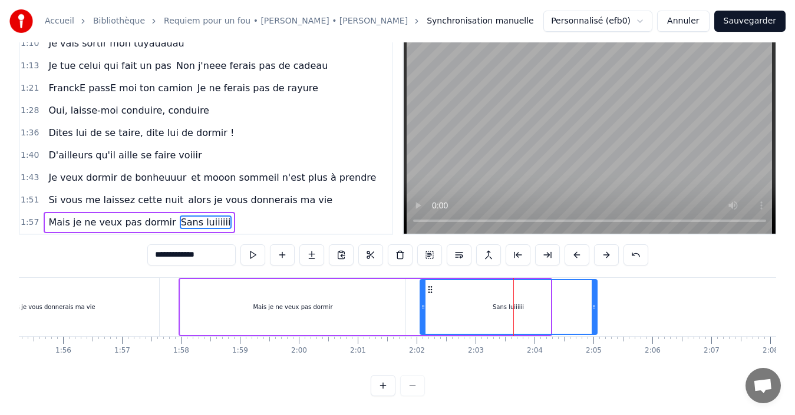
drag, startPoint x: 547, startPoint y: 300, endPoint x: 588, endPoint y: 282, distance: 43.8
click at [594, 302] on icon at bounding box center [594, 306] width 5 height 9
click at [257, 279] on div "Mais je ne veux pas dormir" at bounding box center [293, 307] width 226 height 56
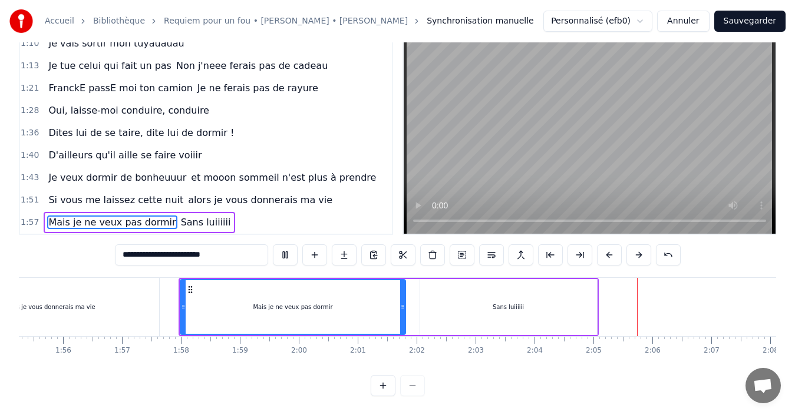
click at [545, 301] on div "Sans luiiiiii" at bounding box center [508, 307] width 177 height 56
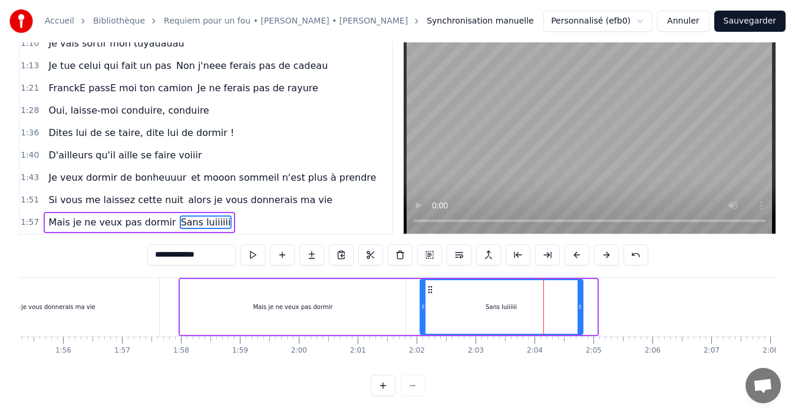
drag, startPoint x: 595, startPoint y: 295, endPoint x: 576, endPoint y: 296, distance: 19.5
click at [579, 302] on icon at bounding box center [580, 306] width 5 height 9
drag, startPoint x: 430, startPoint y: 280, endPoint x: 423, endPoint y: 281, distance: 6.6
click at [423, 285] on icon at bounding box center [424, 289] width 9 height 9
click at [207, 285] on div "Mais je ne veux pas dormir" at bounding box center [293, 307] width 226 height 56
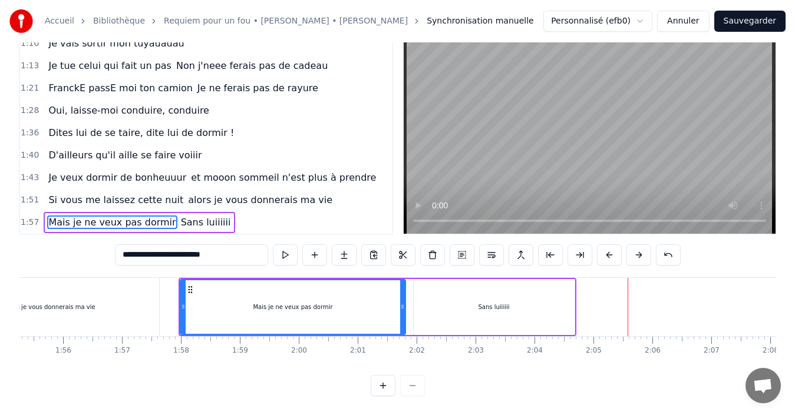
click at [99, 287] on div "alors je vous donnerais ma vie" at bounding box center [50, 307] width 217 height 58
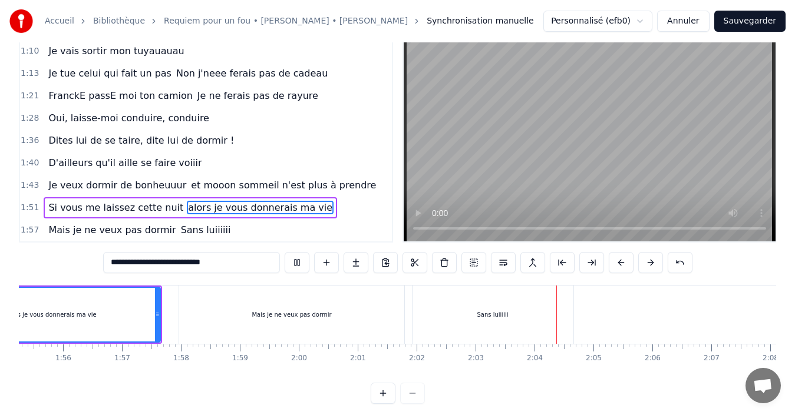
click at [388, 299] on div "Mais je ne veux pas dormir" at bounding box center [292, 315] width 226 height 58
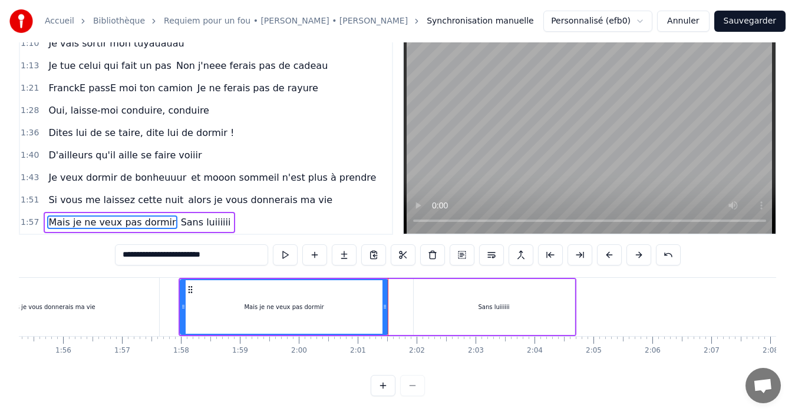
drag, startPoint x: 402, startPoint y: 297, endPoint x: 385, endPoint y: 293, distance: 18.0
click at [385, 302] on icon at bounding box center [384, 306] width 5 height 9
click at [197, 281] on div "Mais je ne veux pas dormir" at bounding box center [284, 308] width 207 height 54
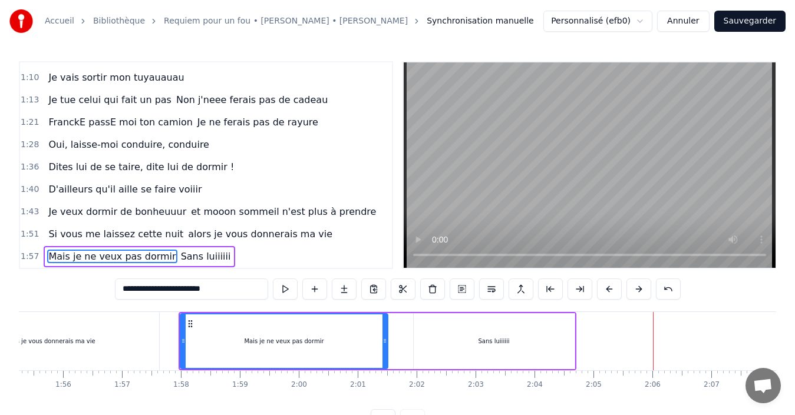
scroll to position [0, 0]
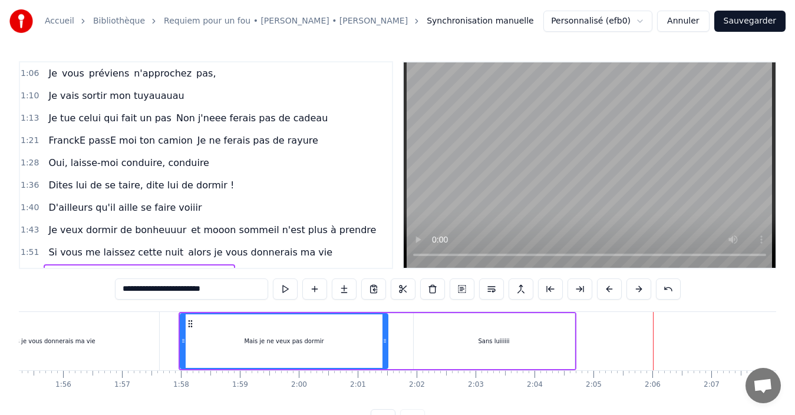
click at [61, 75] on span "vous" at bounding box center [73, 74] width 25 height 14
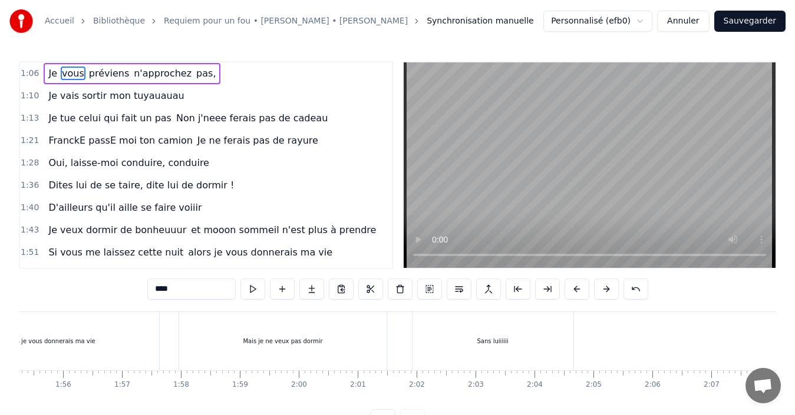
scroll to position [0, 3881]
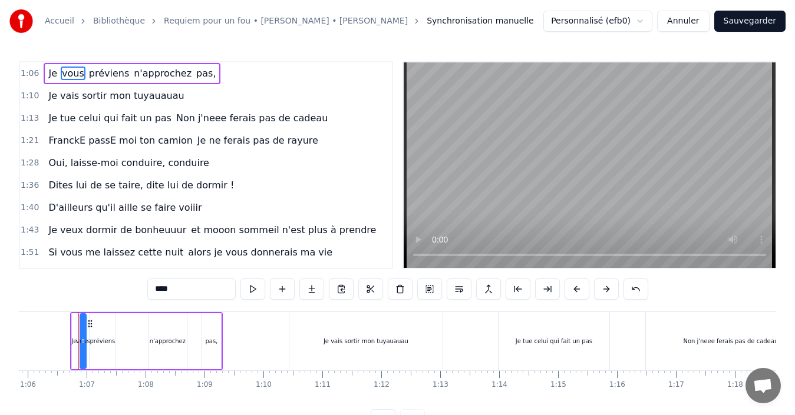
click at [50, 67] on span "Je" at bounding box center [52, 74] width 11 height 14
type input "**"
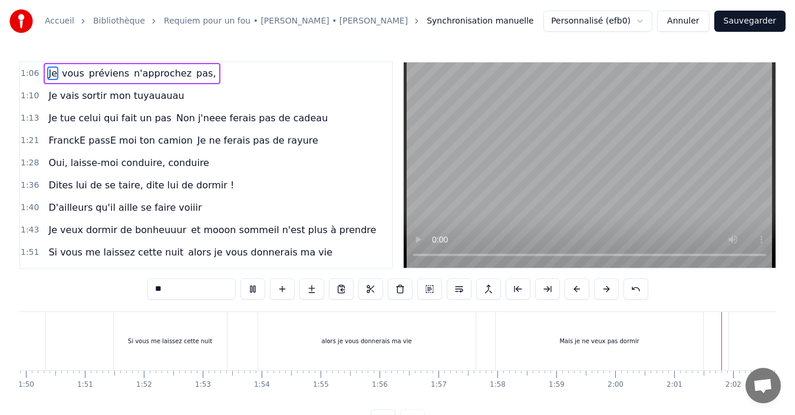
scroll to position [0, 7122]
click at [750, 20] on button "Sauvegarder" at bounding box center [749, 21] width 71 height 21
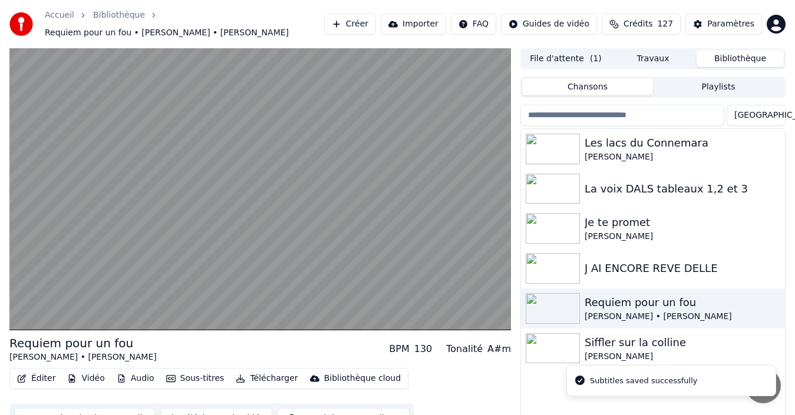
click at [212, 412] on button "Télécharger la vidéo" at bounding box center [216, 418] width 113 height 21
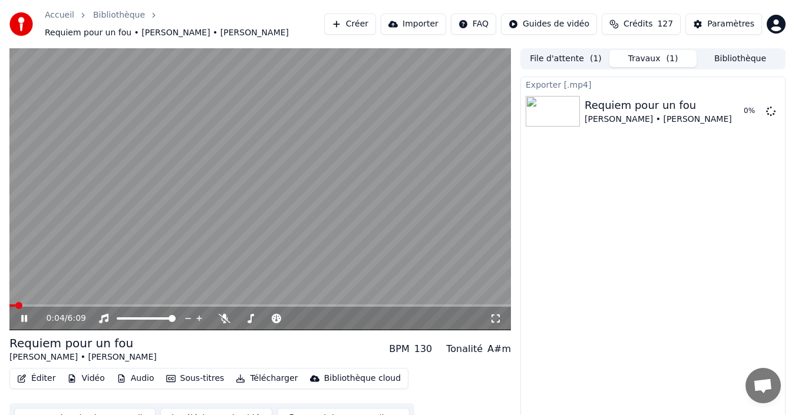
click at [24, 315] on icon at bounding box center [24, 318] width 6 height 7
click at [749, 52] on button "Bibliothèque" at bounding box center [740, 58] width 87 height 17
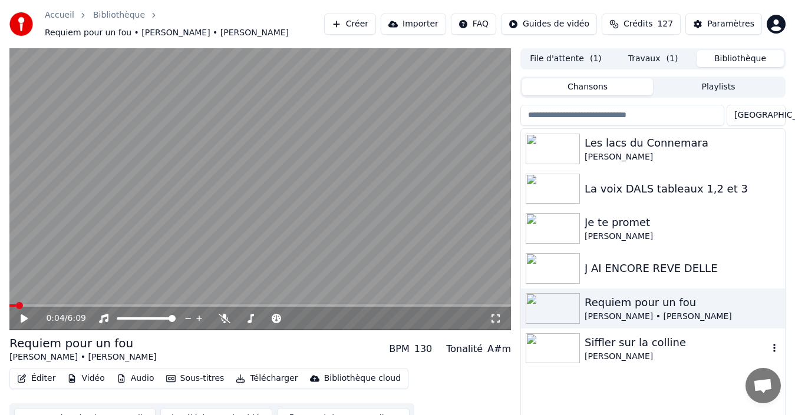
click at [610, 342] on div "Siffler sur la colline" at bounding box center [677, 343] width 184 height 17
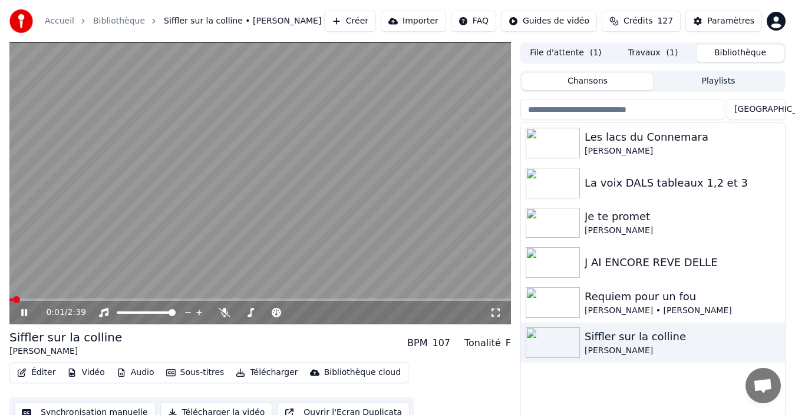
click at [24, 312] on icon at bounding box center [32, 312] width 27 height 9
click at [126, 407] on button "Synchronisation manuelle" at bounding box center [84, 412] width 141 height 21
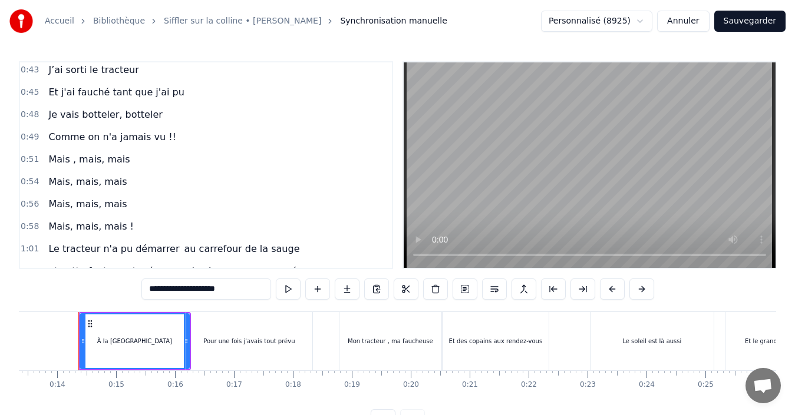
scroll to position [354, 0]
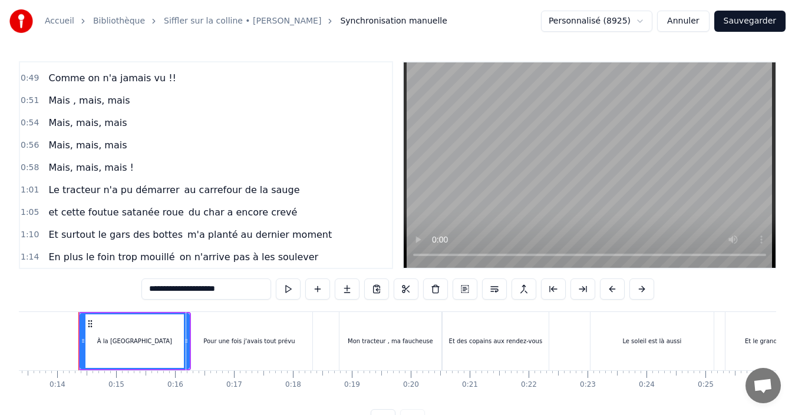
click at [122, 216] on span "et cette foutue satanée roue" at bounding box center [115, 213] width 137 height 14
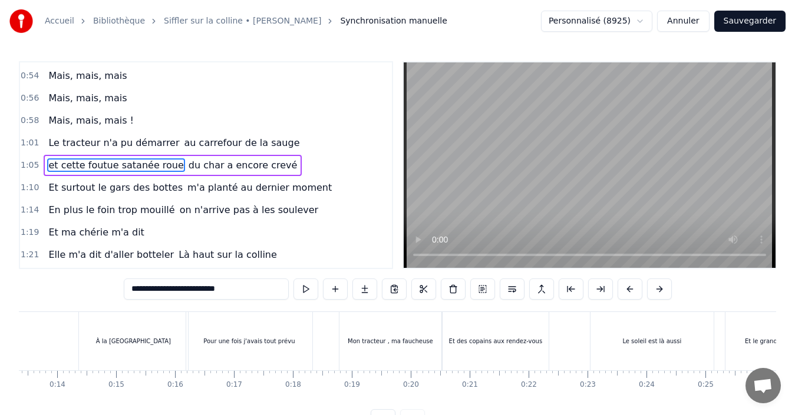
scroll to position [0, 3815]
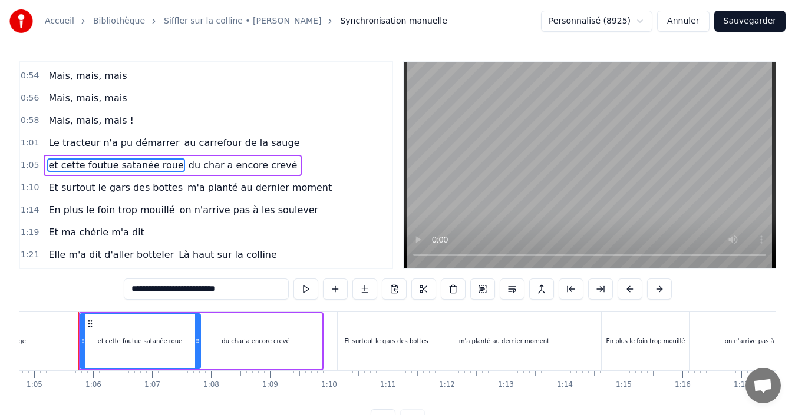
click at [216, 290] on input "**********" at bounding box center [206, 289] width 165 height 21
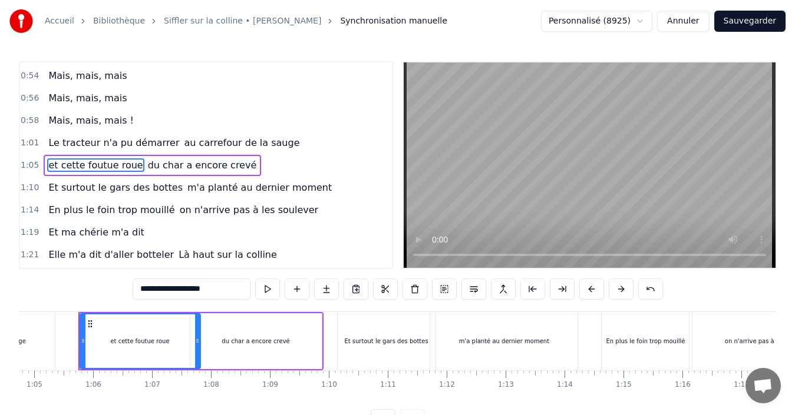
click at [154, 164] on span "du char a encore crevé" at bounding box center [202, 166] width 111 height 14
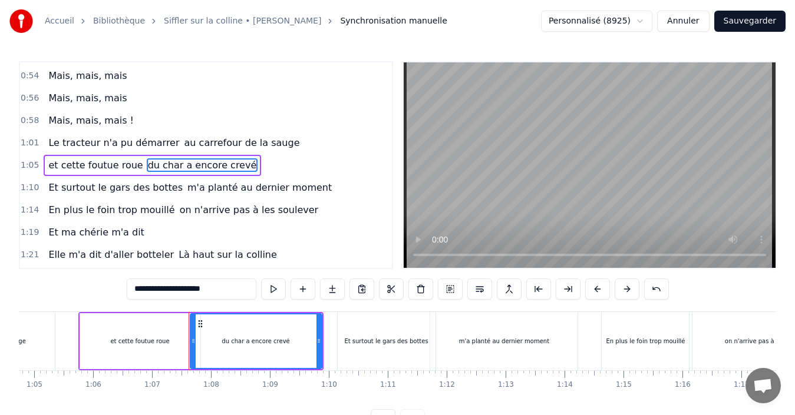
click at [142, 291] on input "**********" at bounding box center [192, 289] width 130 height 21
click at [144, 292] on input "**********" at bounding box center [192, 289] width 124 height 21
click at [158, 291] on input "**********" at bounding box center [192, 289] width 124 height 21
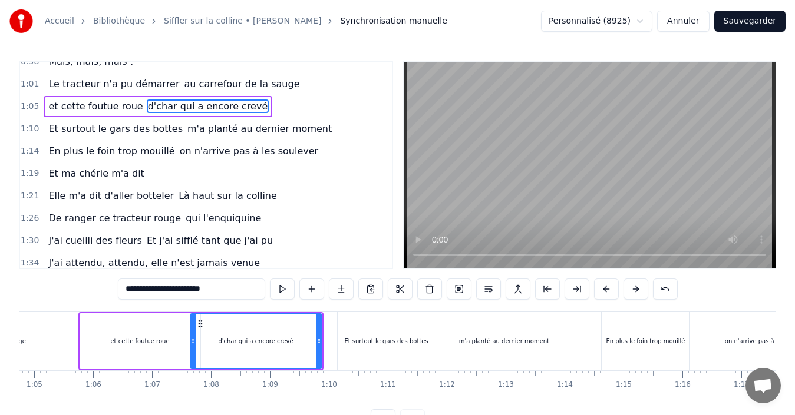
click at [74, 175] on span "Et ma chérie m'a dit" at bounding box center [96, 174] width 98 height 14
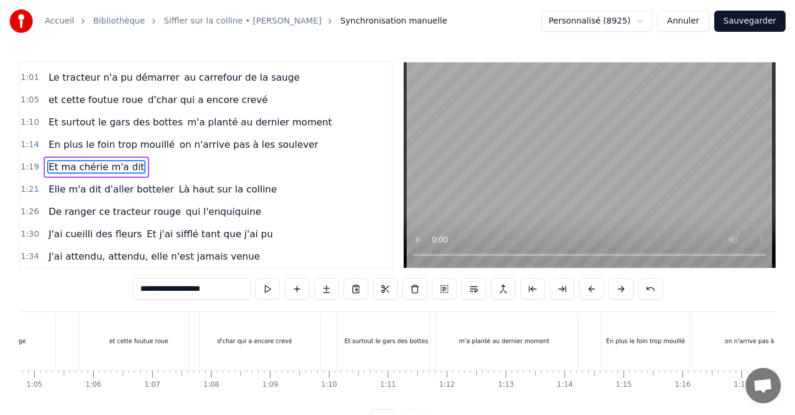
scroll to position [0, 4602]
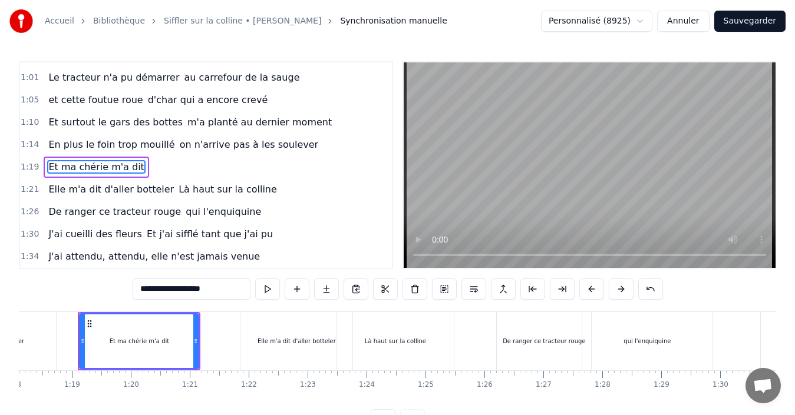
click at [183, 291] on input "**********" at bounding box center [192, 289] width 118 height 21
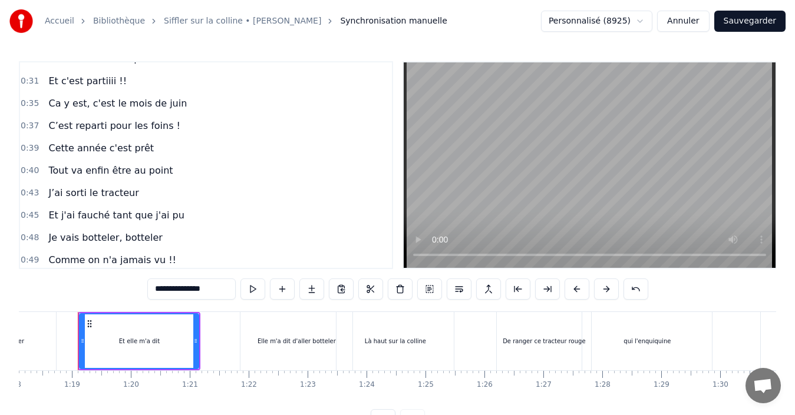
scroll to position [0, 0]
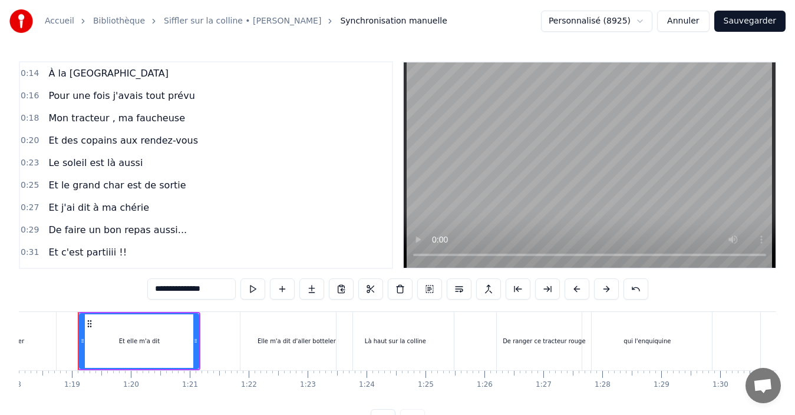
click at [58, 75] on span "À la ferme sur velanne" at bounding box center [108, 74] width 123 height 14
type input "**********"
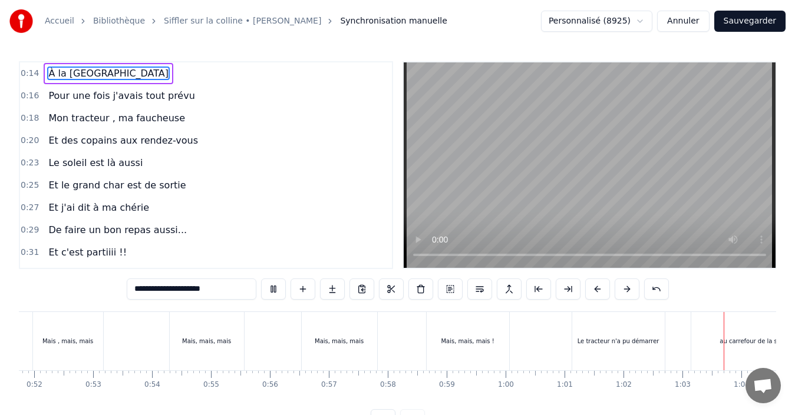
scroll to position [0, 3689]
